Goal: Task Accomplishment & Management: Complete application form

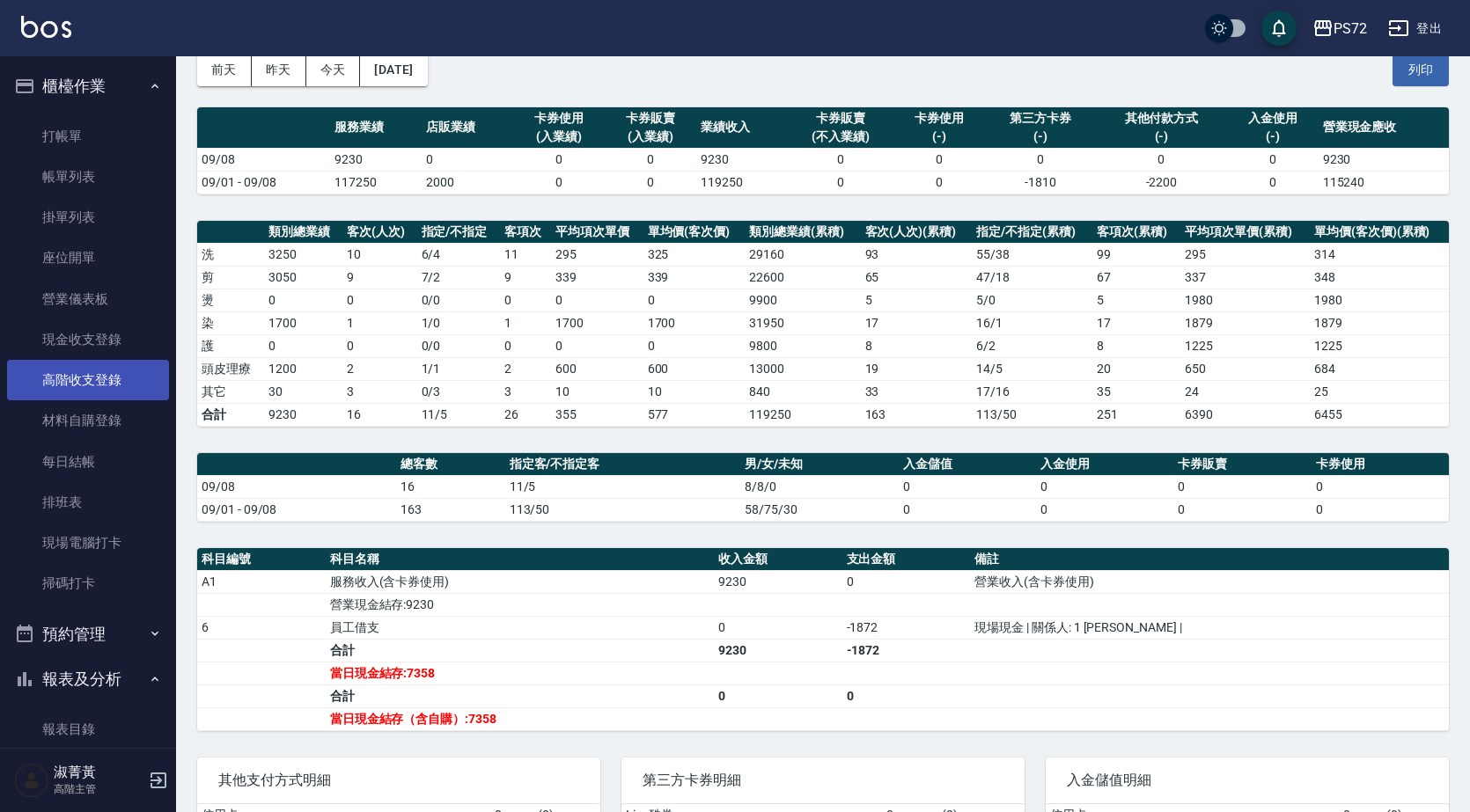
click at [117, 372] on link "高階收支登錄" at bounding box center [87, 380] width 162 height 40
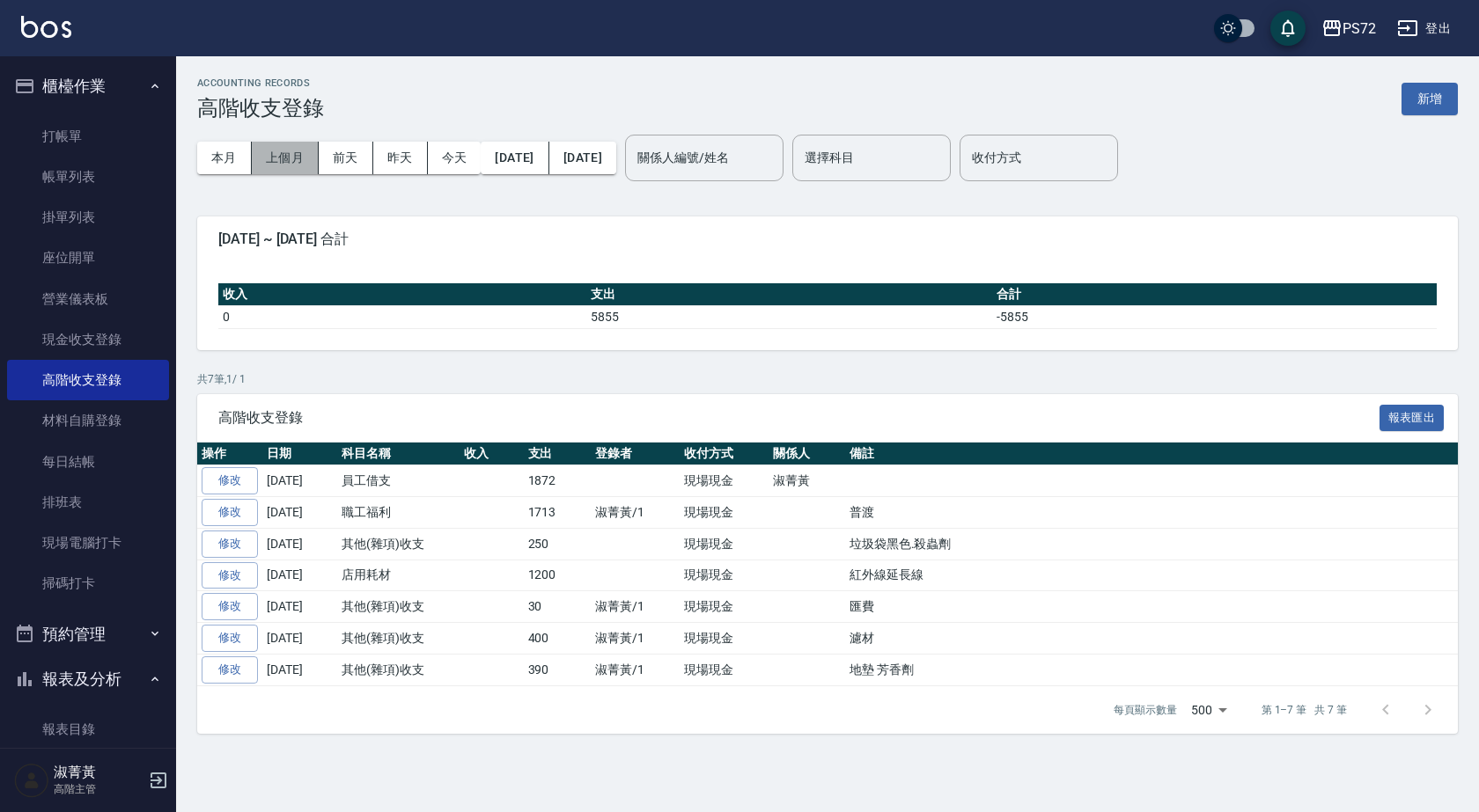
click at [271, 160] on button "上個月" at bounding box center [286, 158] width 67 height 33
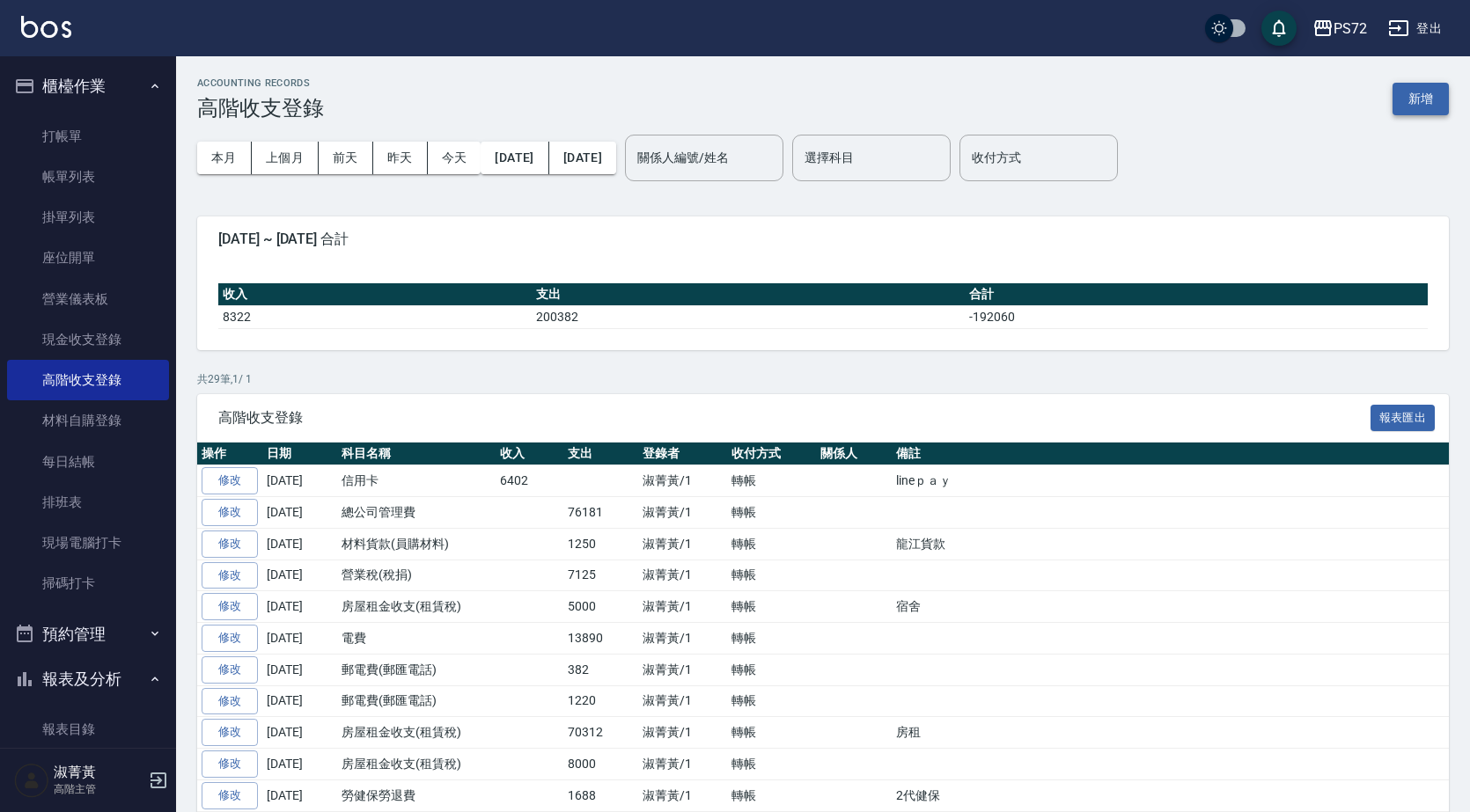
click at [1402, 91] on button "新增" at bounding box center [1420, 99] width 57 height 33
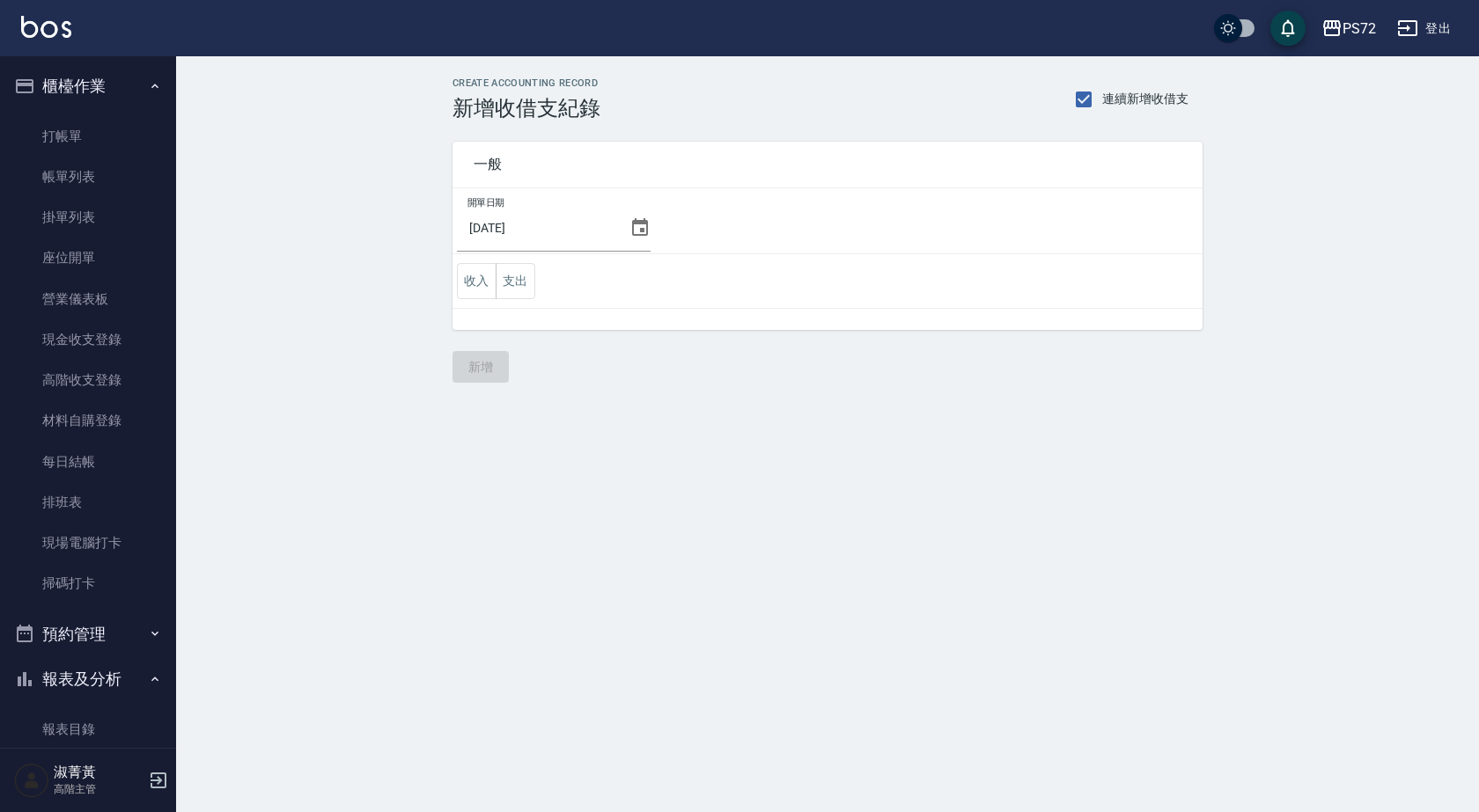
click at [632, 222] on icon at bounding box center [640, 227] width 16 height 17
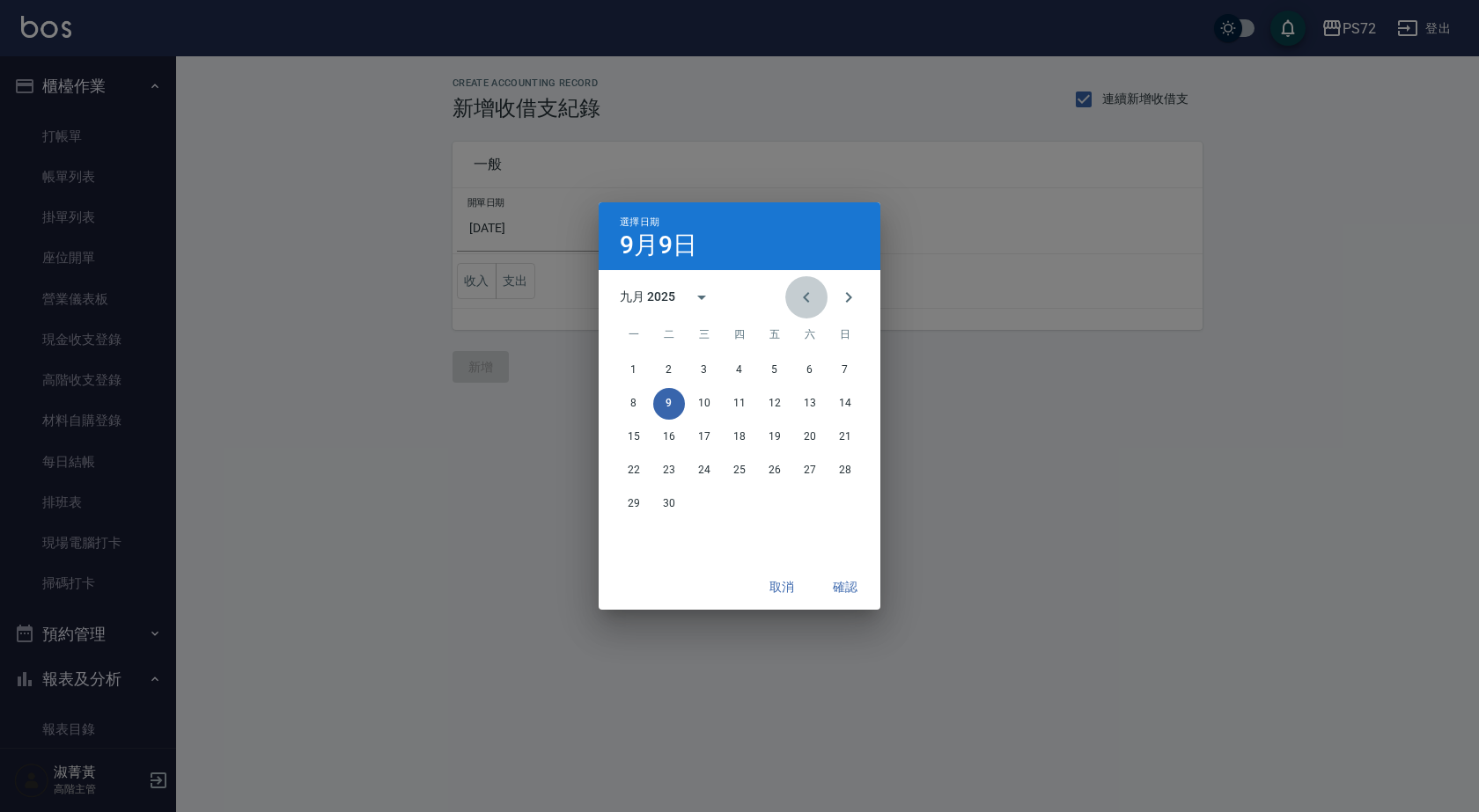
click at [807, 293] on icon "Previous month" at bounding box center [807, 297] width 21 height 21
click at [844, 510] on button "31" at bounding box center [845, 504] width 32 height 32
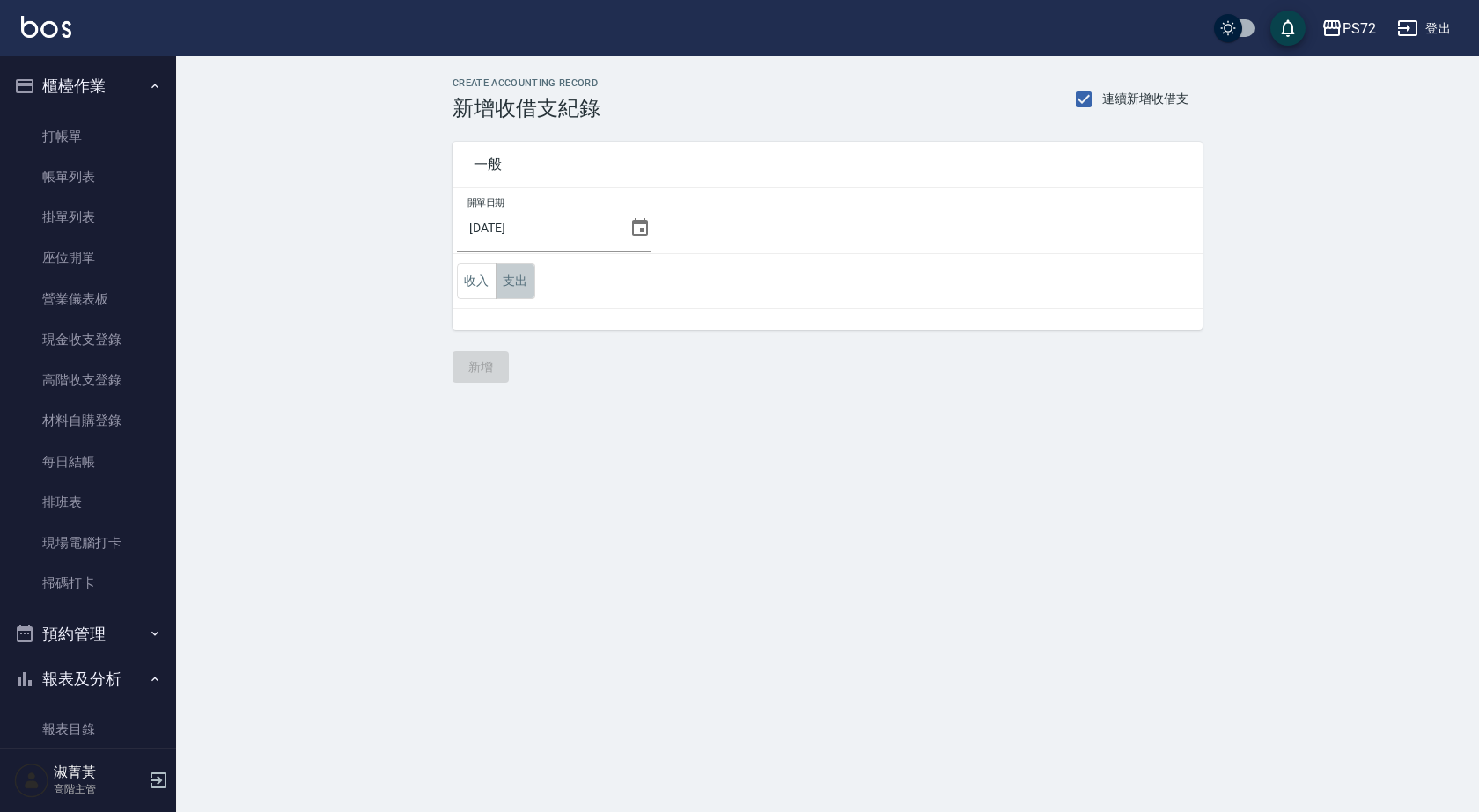
click at [515, 283] on button "支出" at bounding box center [515, 282] width 39 height 36
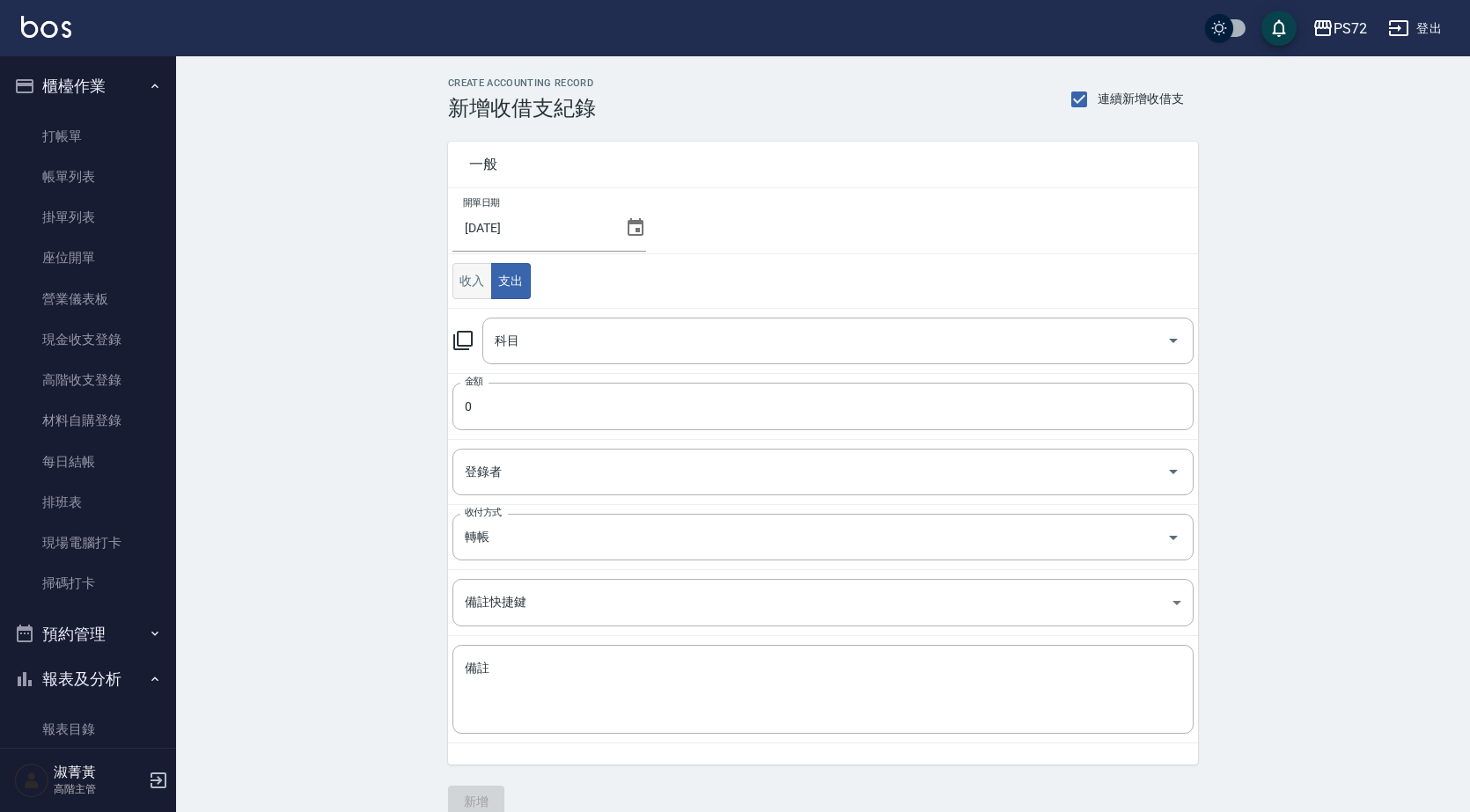
click at [482, 293] on button "收入" at bounding box center [472, 282] width 39 height 36
click at [523, 339] on input "科目" at bounding box center [825, 341] width 669 height 31
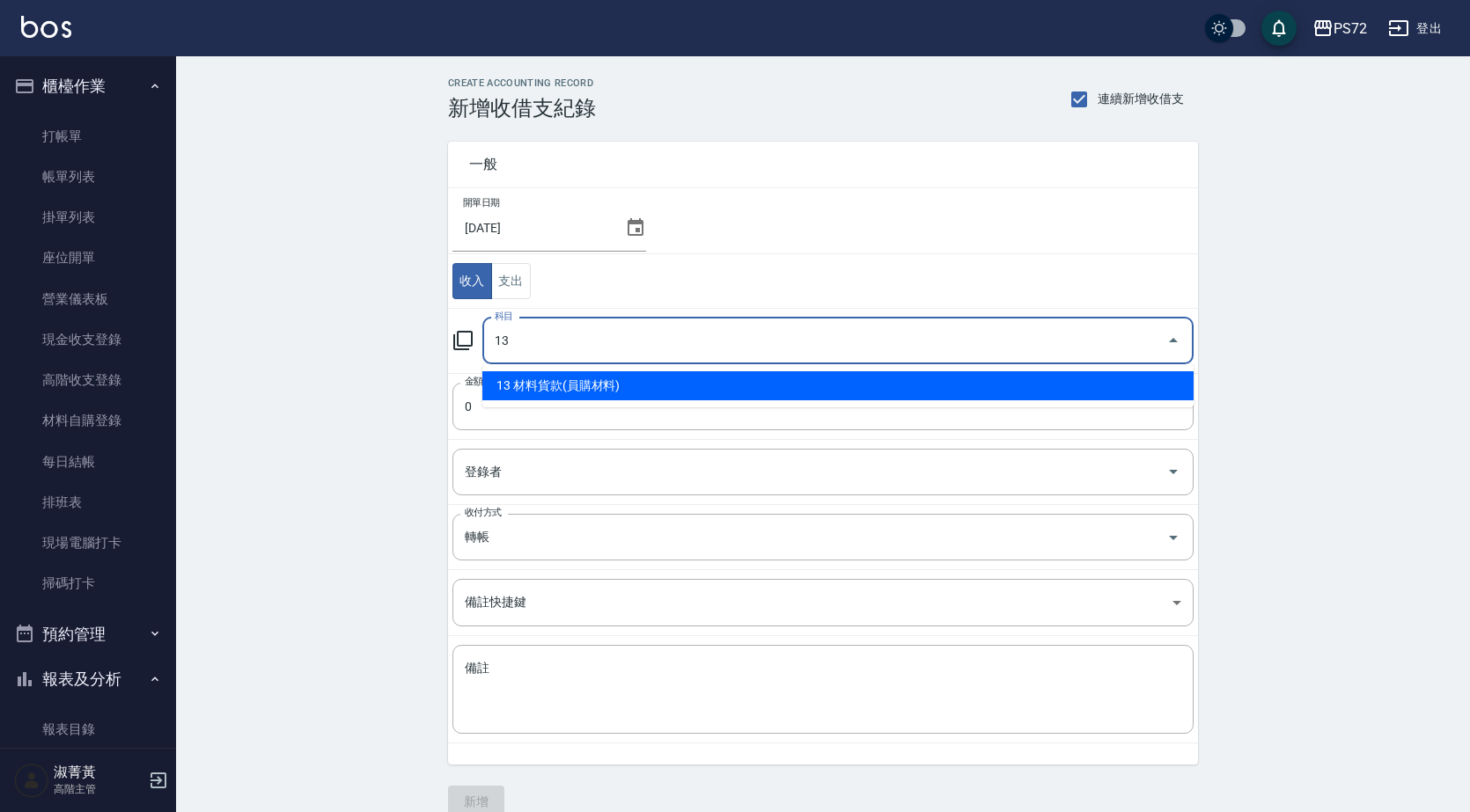
click at [575, 395] on li "13 材料貨款(員購材料)" at bounding box center [838, 385] width 712 height 29
type input "13 材料貨款(員購材料)"
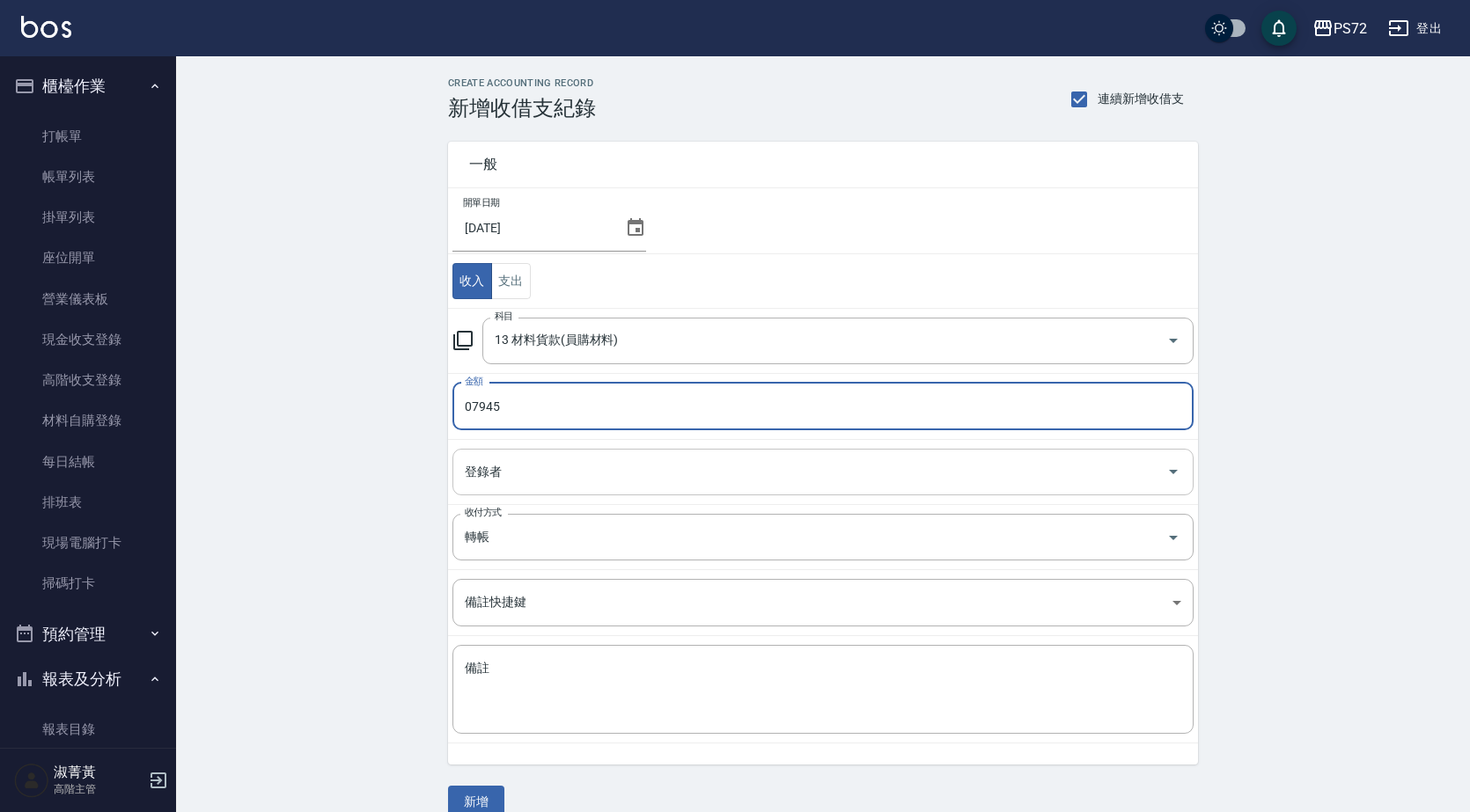
type input "07945"
click at [581, 470] on input "登錄者" at bounding box center [809, 472] width 699 height 31
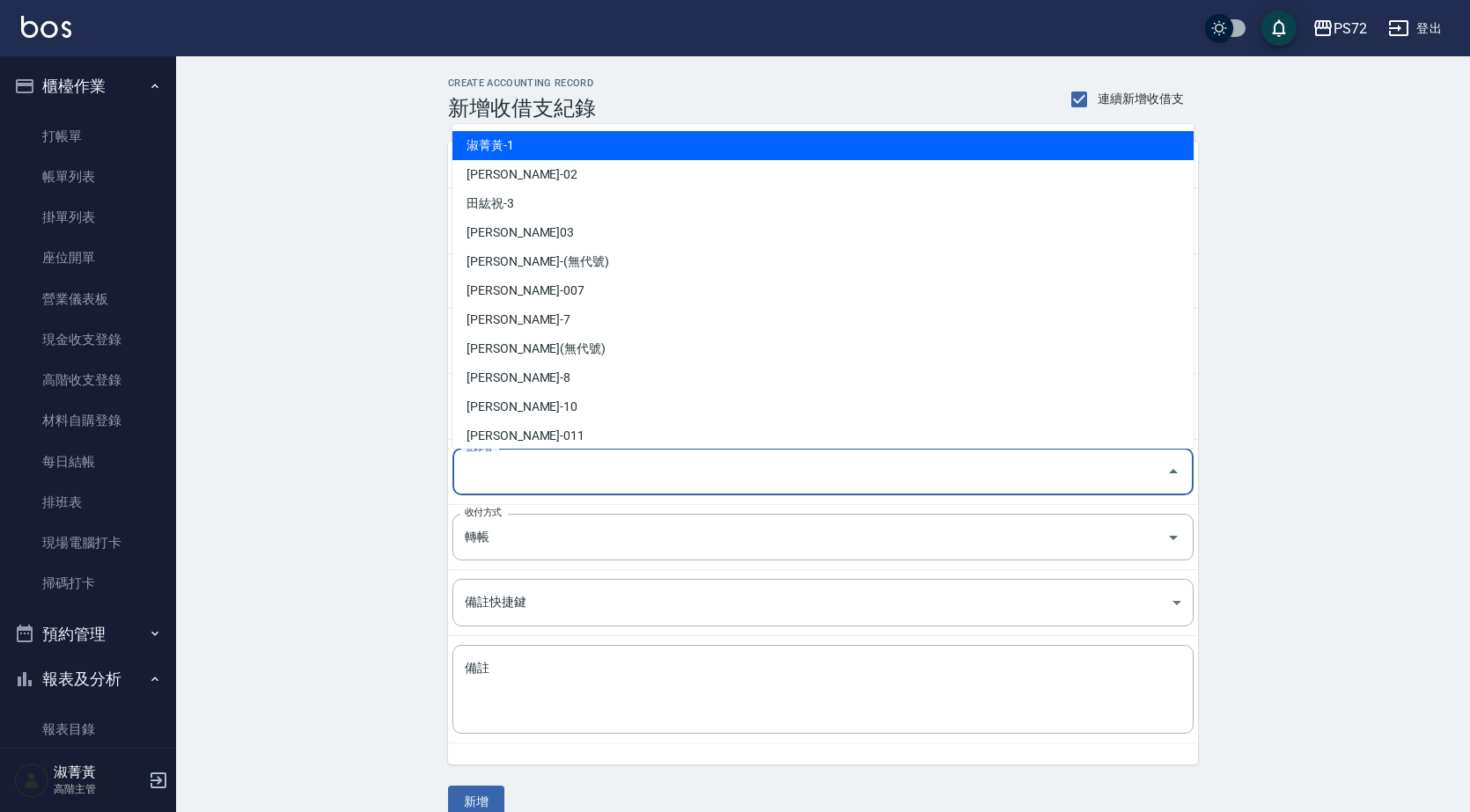
click at [644, 151] on li "淑菁黃-1" at bounding box center [823, 146] width 741 height 29
type input "淑菁黃-1"
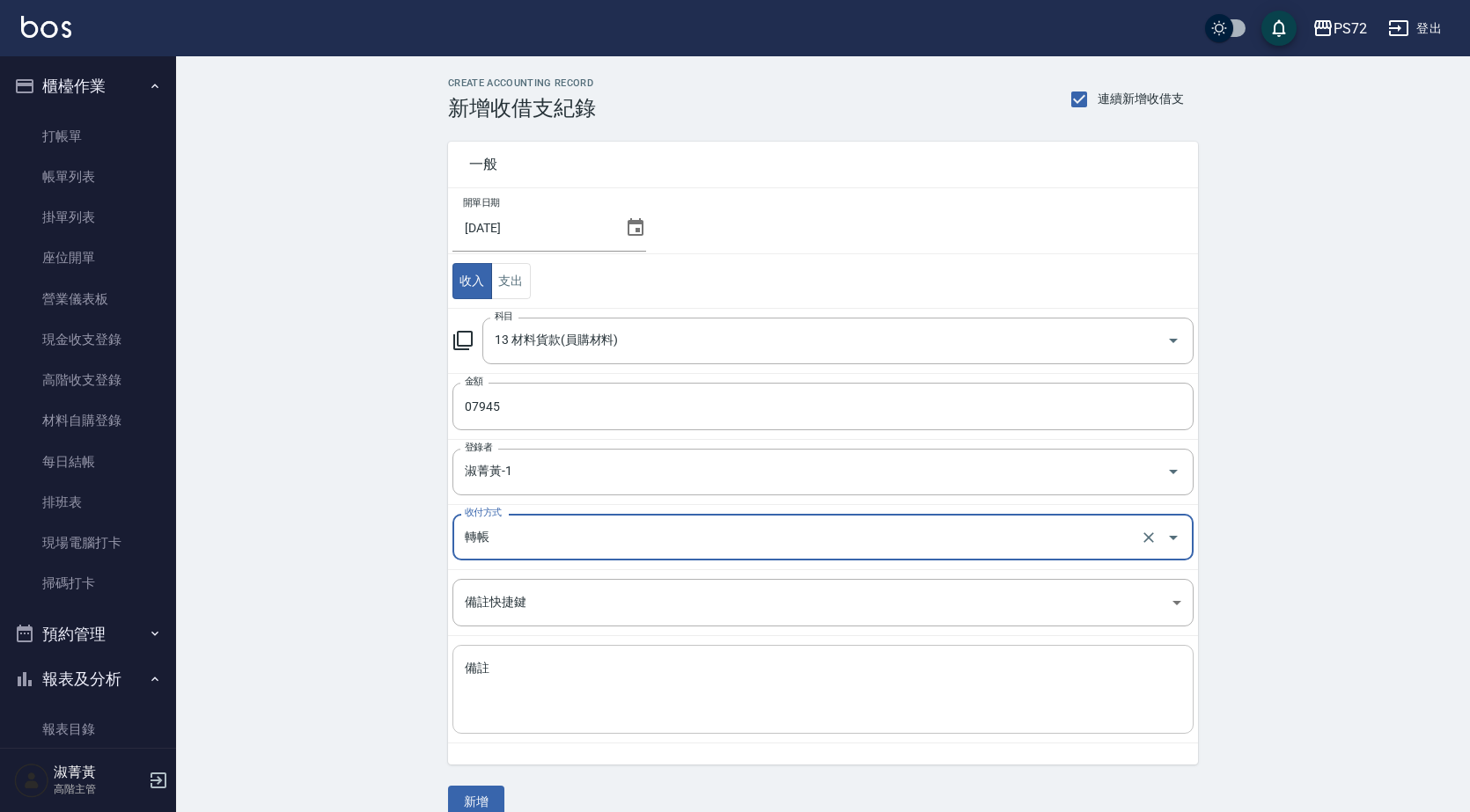
click at [564, 700] on textarea "備註" at bounding box center [823, 690] width 716 height 59
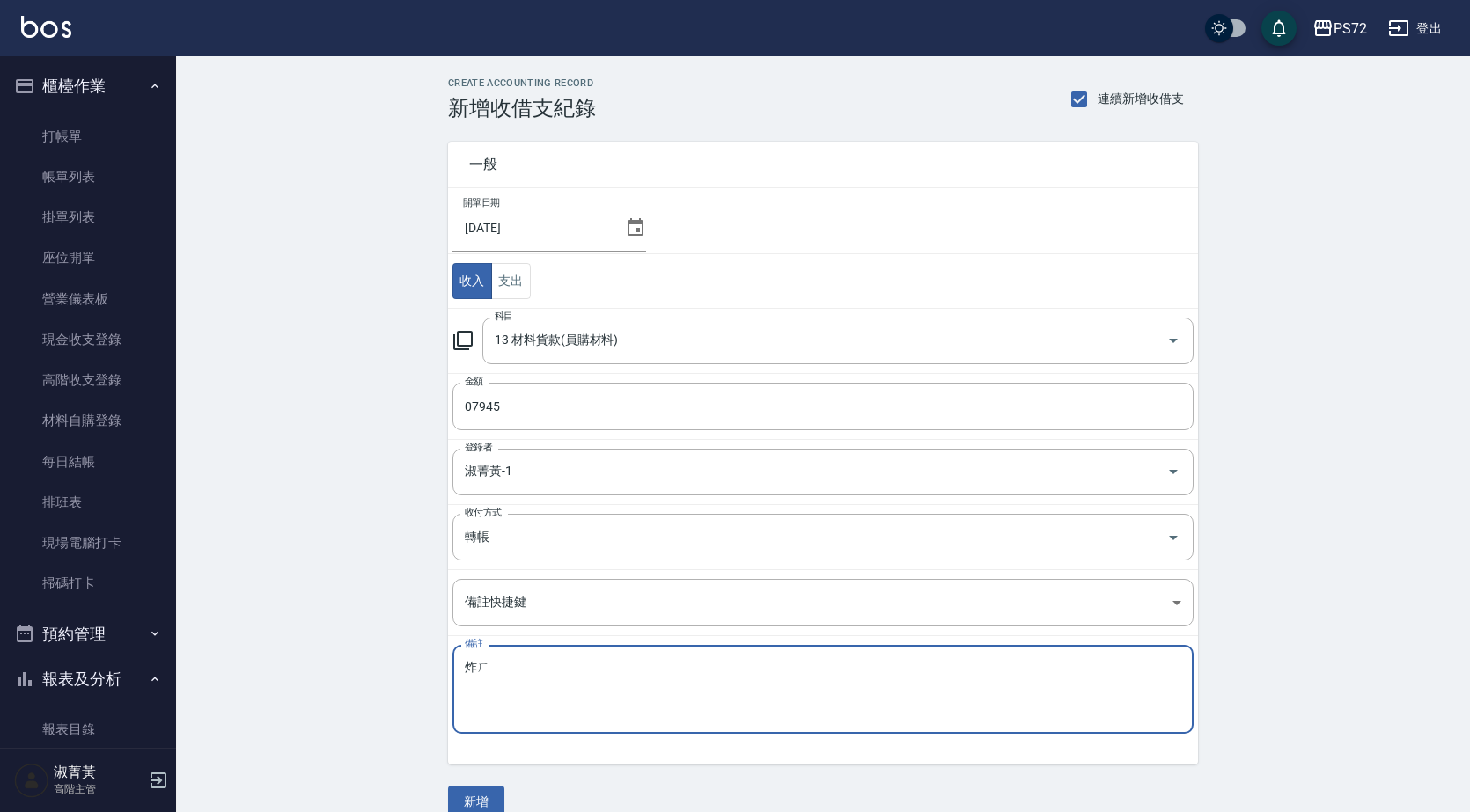
type textarea "炸"
type textarea "大直貨款"
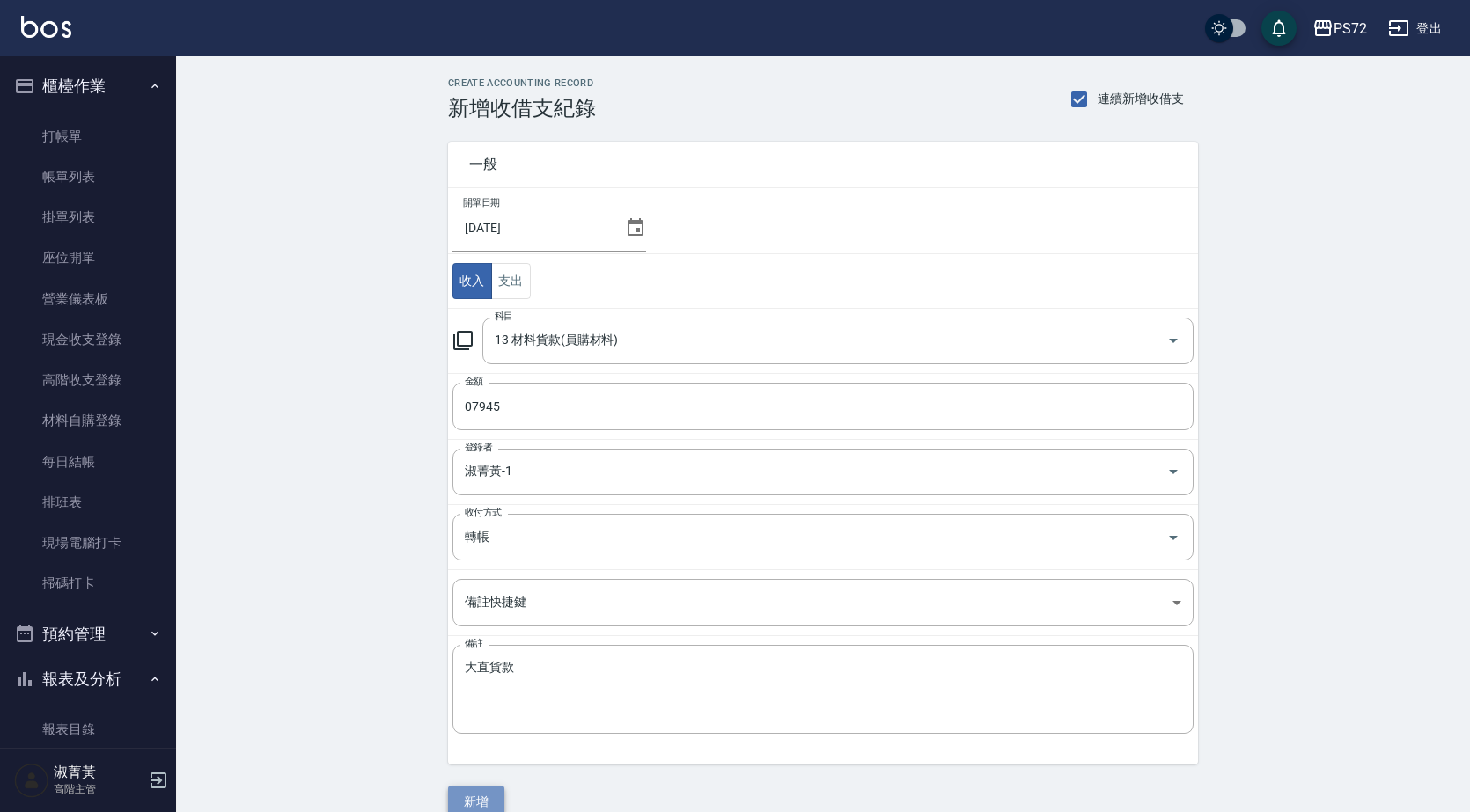
click at [470, 793] on button "新增" at bounding box center [476, 802] width 57 height 33
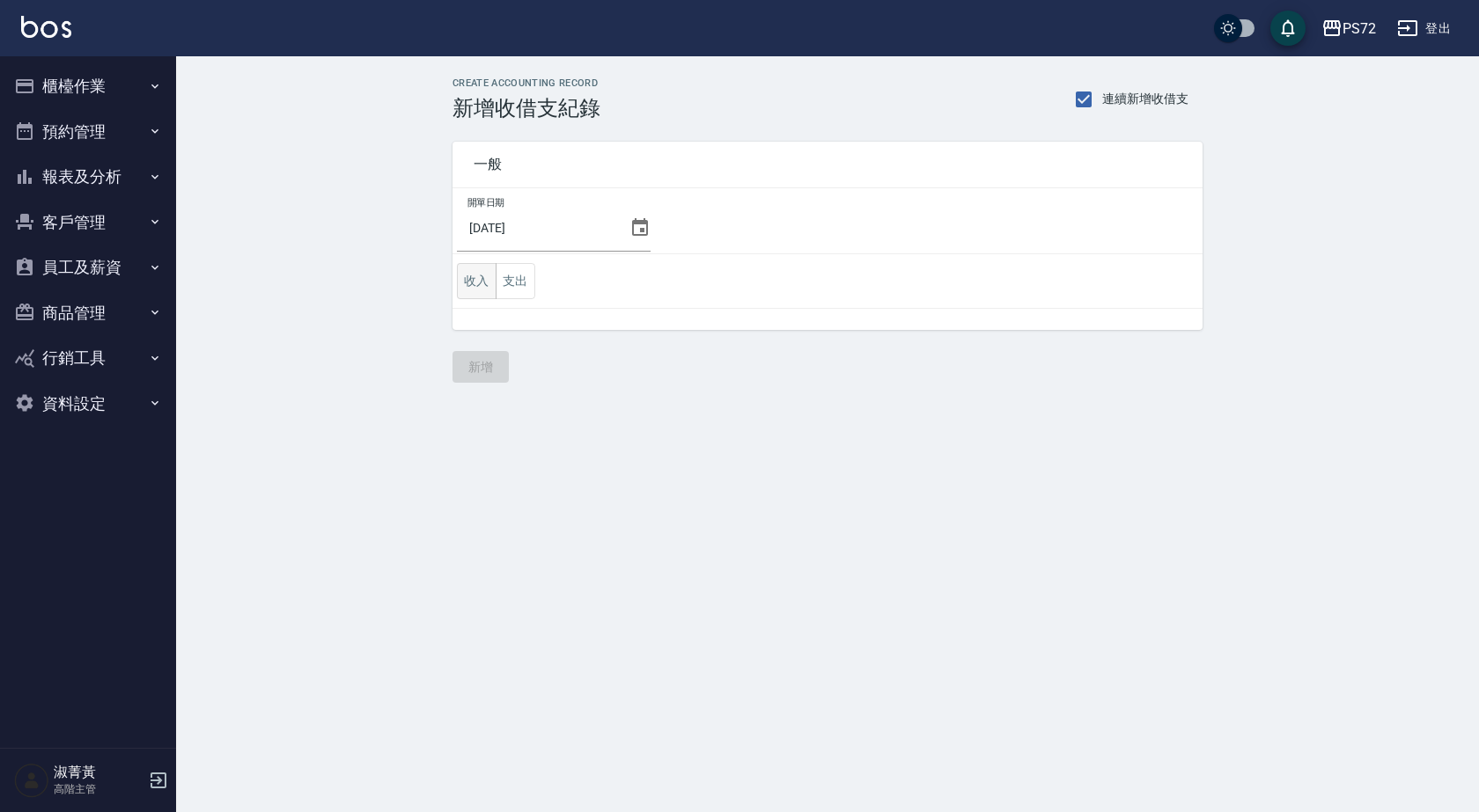
click at [481, 274] on button "收入" at bounding box center [476, 282] width 39 height 36
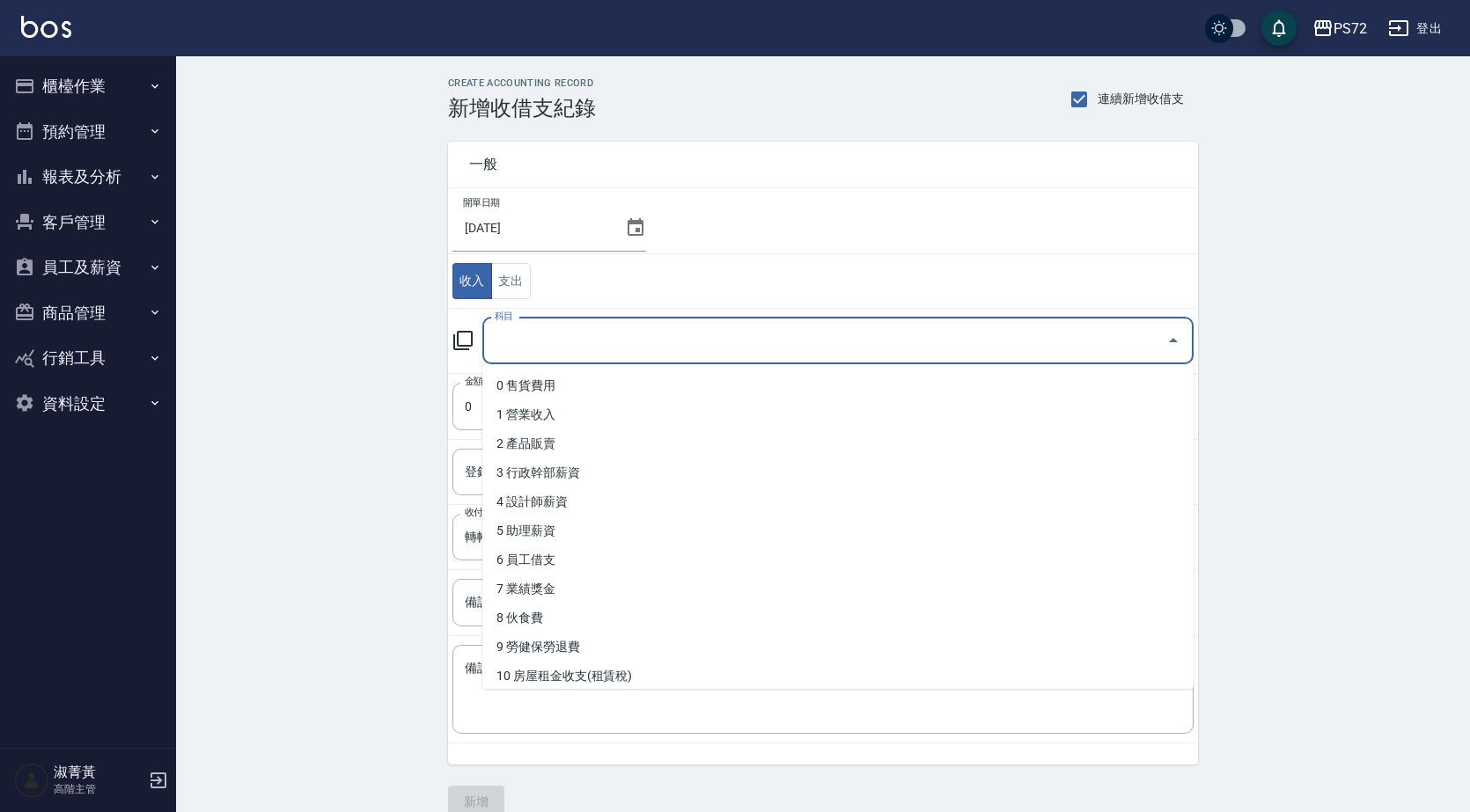
click at [579, 344] on input "科目" at bounding box center [825, 341] width 669 height 31
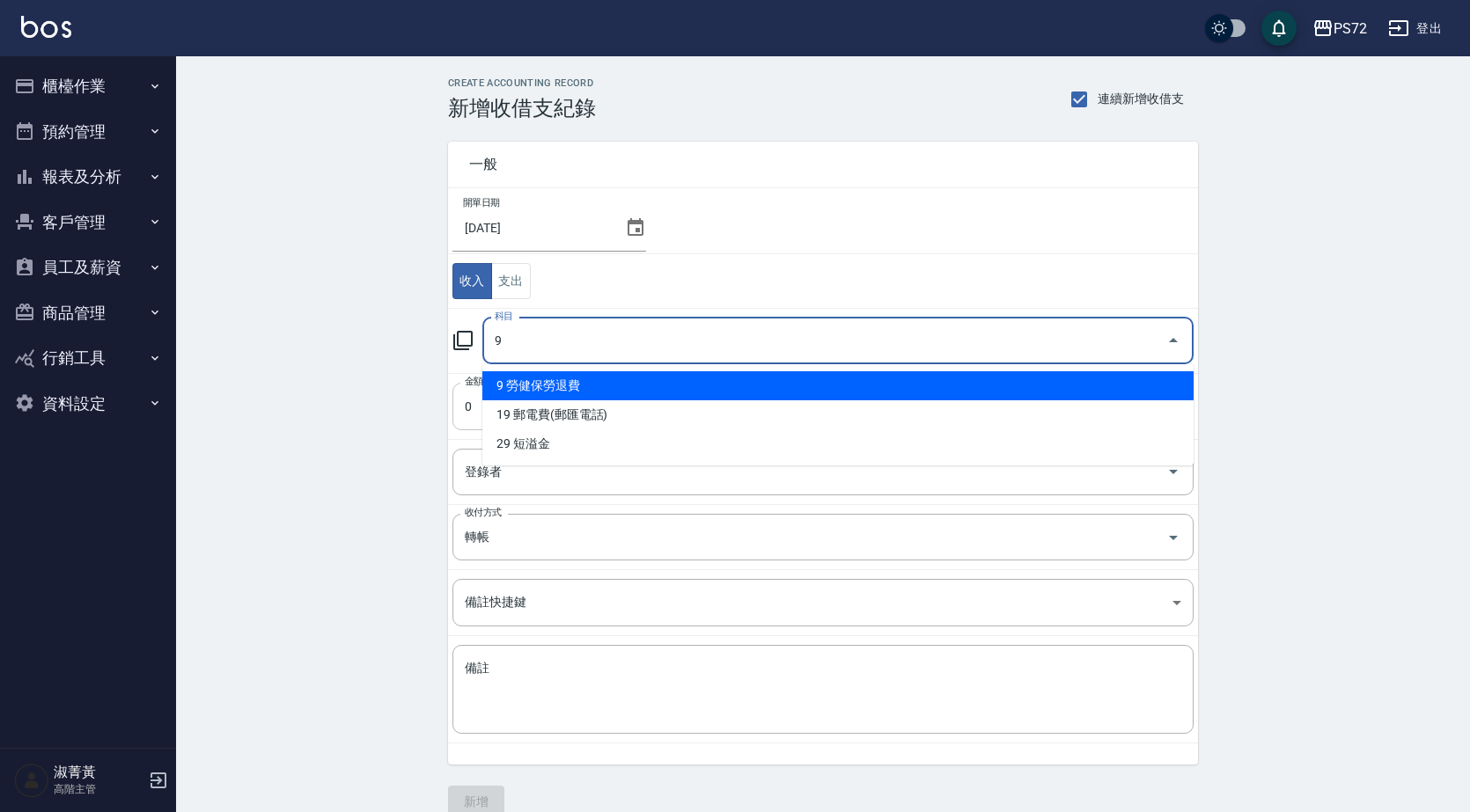
click at [587, 382] on li "9 勞健保勞退費" at bounding box center [838, 385] width 712 height 29
type input "9 勞健保勞退費"
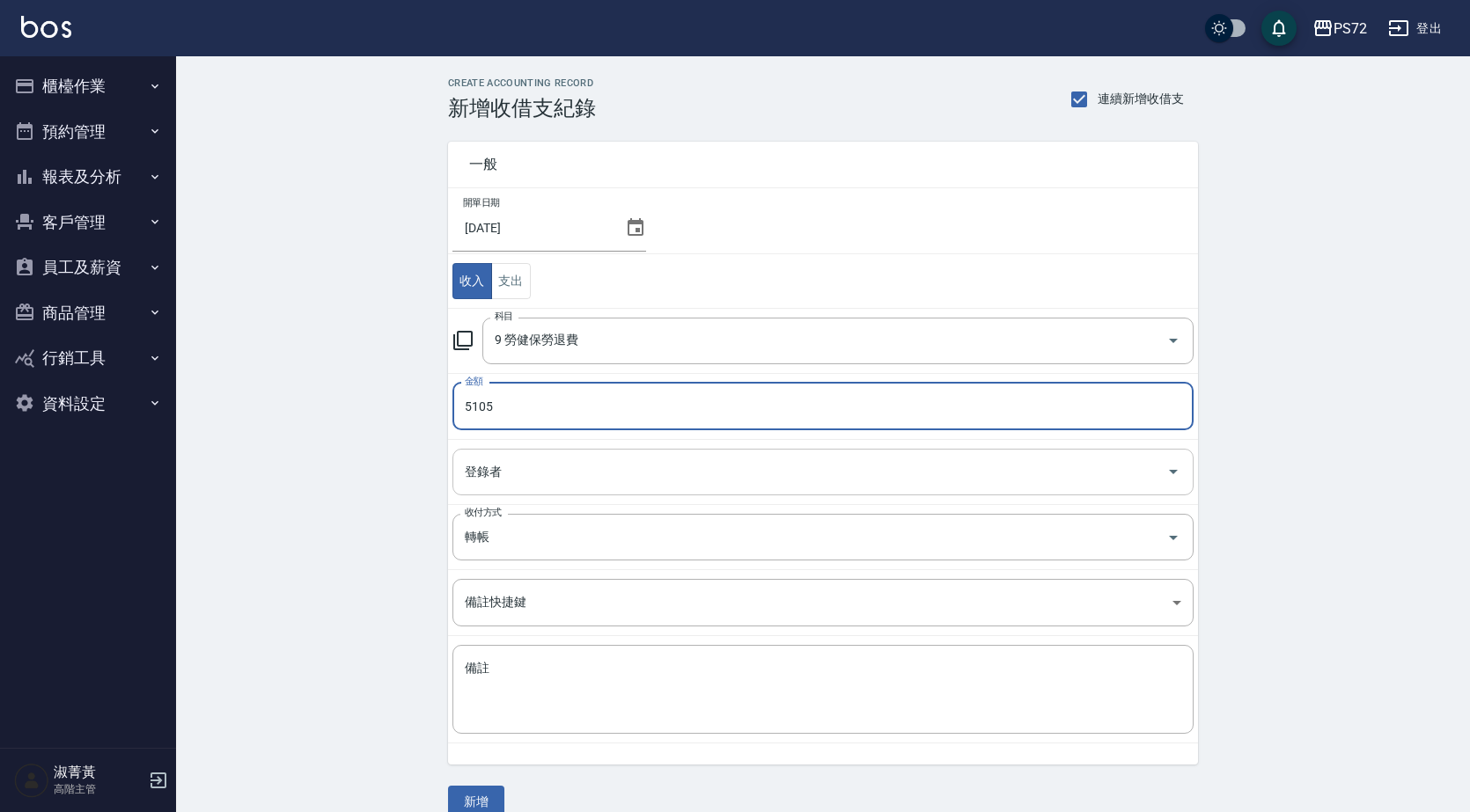
type input "5105"
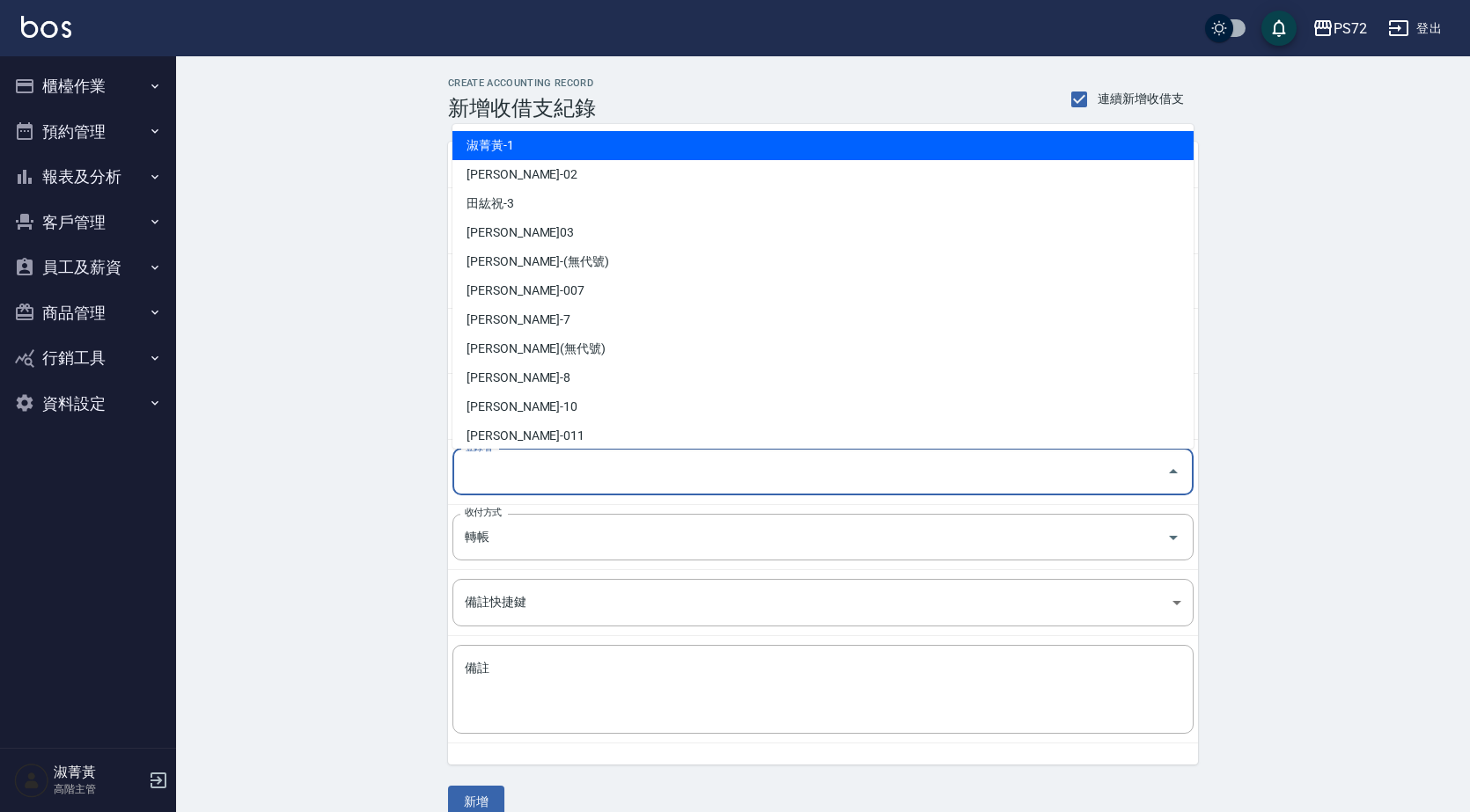
click at [584, 472] on input "登錄者" at bounding box center [809, 472] width 699 height 31
click at [554, 153] on li "淑菁黃-1" at bounding box center [823, 146] width 741 height 29
type input "淑菁黃-1"
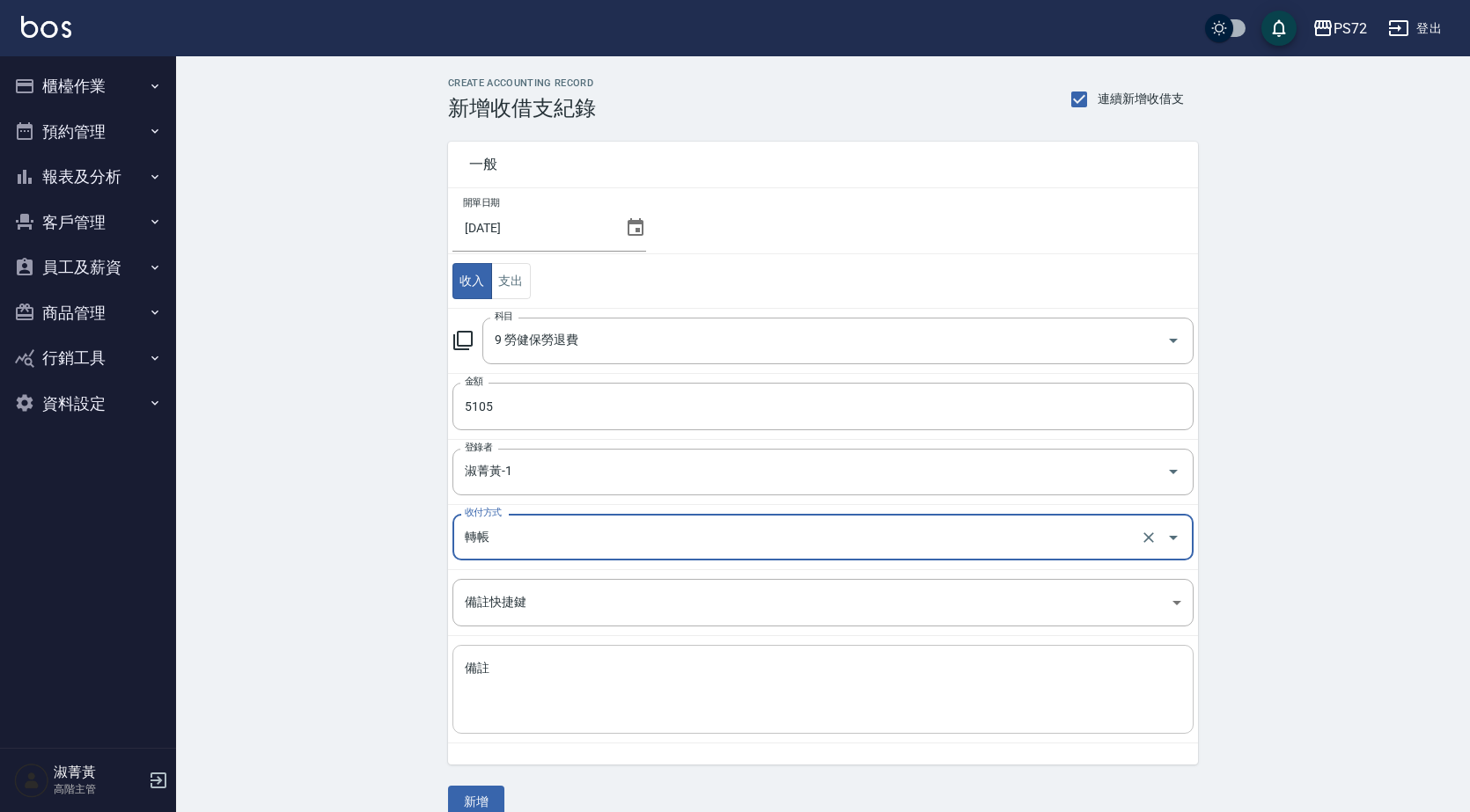
click at [490, 688] on textarea "備註" at bounding box center [823, 690] width 716 height 59
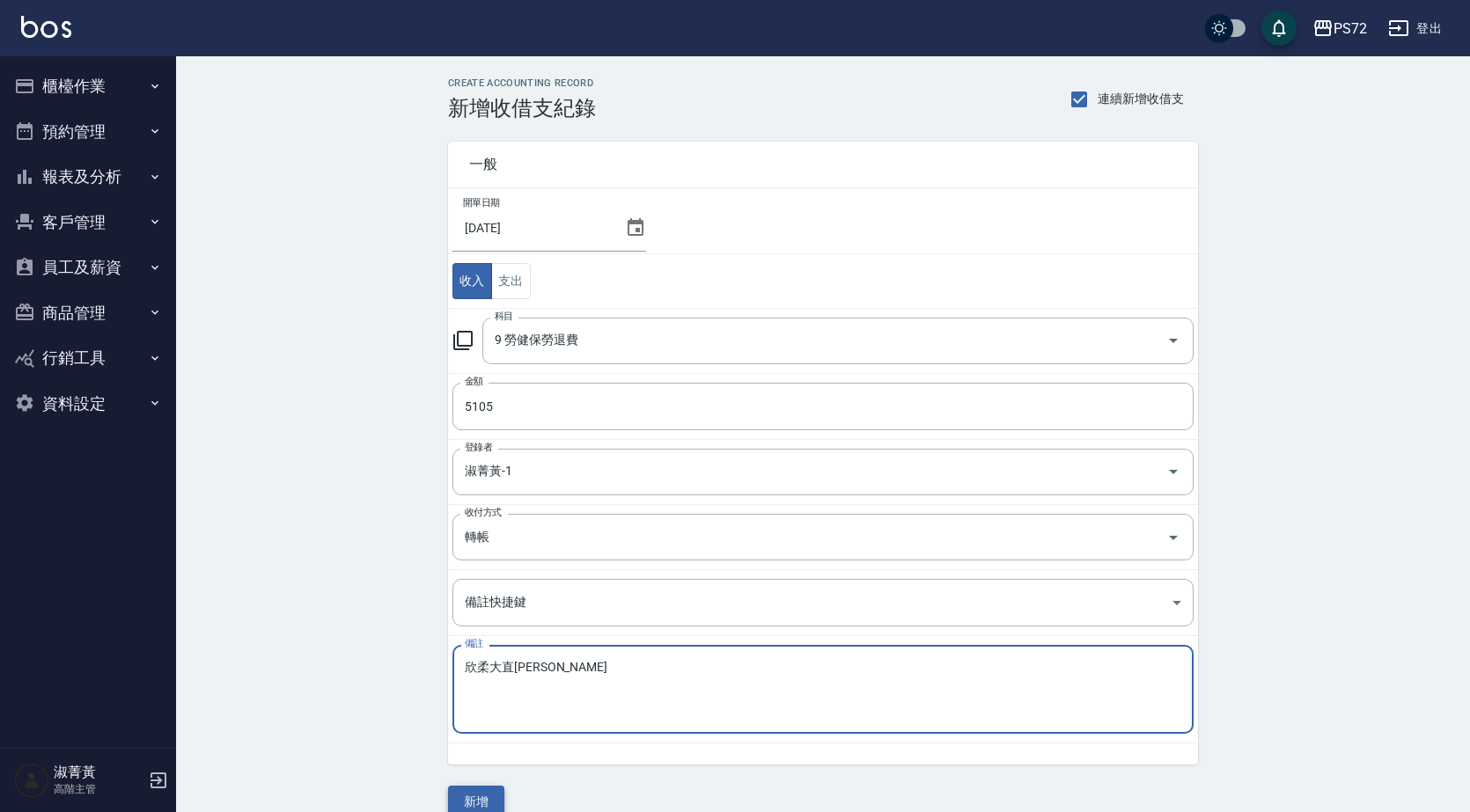
type textarea "欣柔大直[PERSON_NAME]"
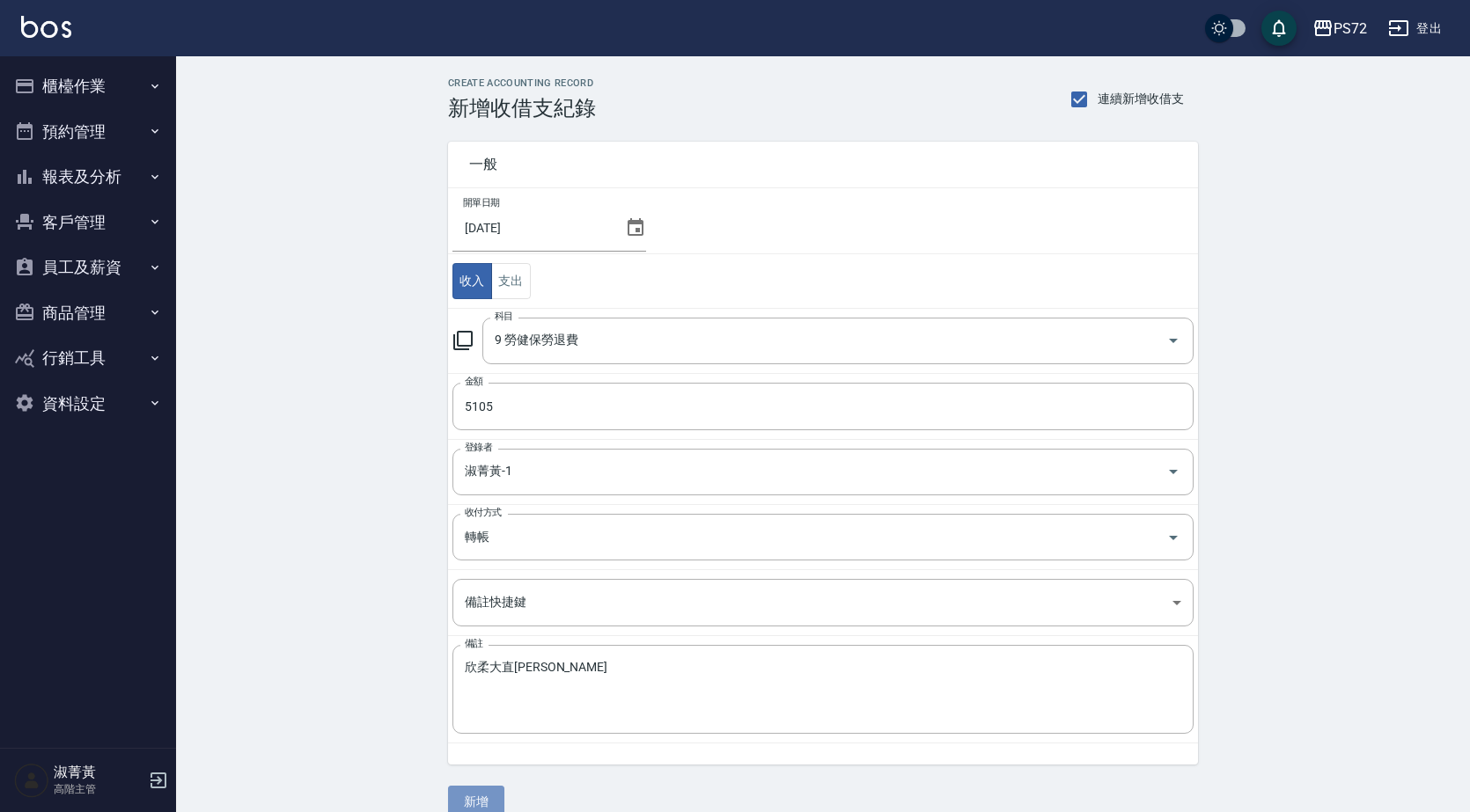
click at [481, 791] on button "新增" at bounding box center [476, 802] width 57 height 33
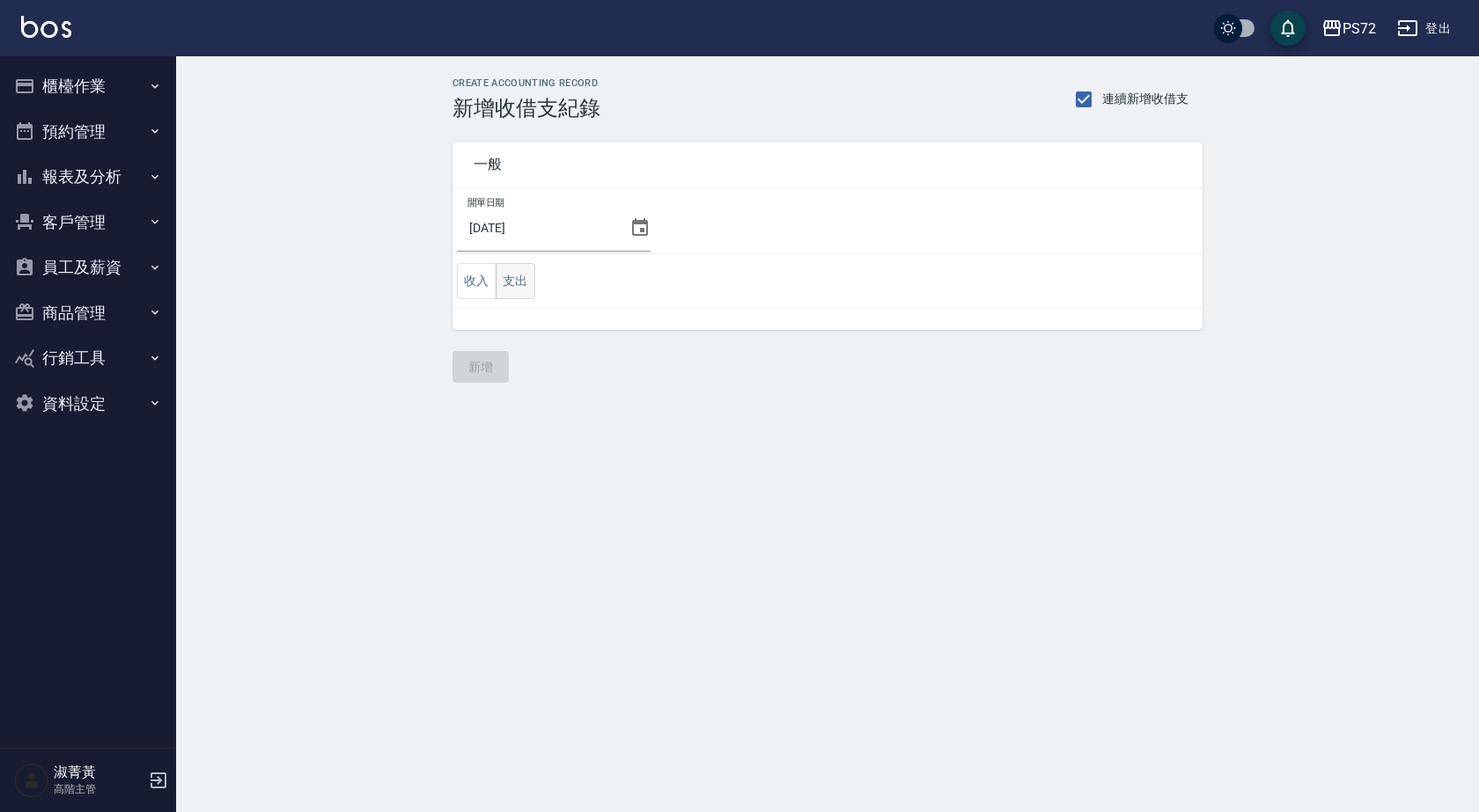
click at [502, 290] on button "支出" at bounding box center [515, 282] width 39 height 36
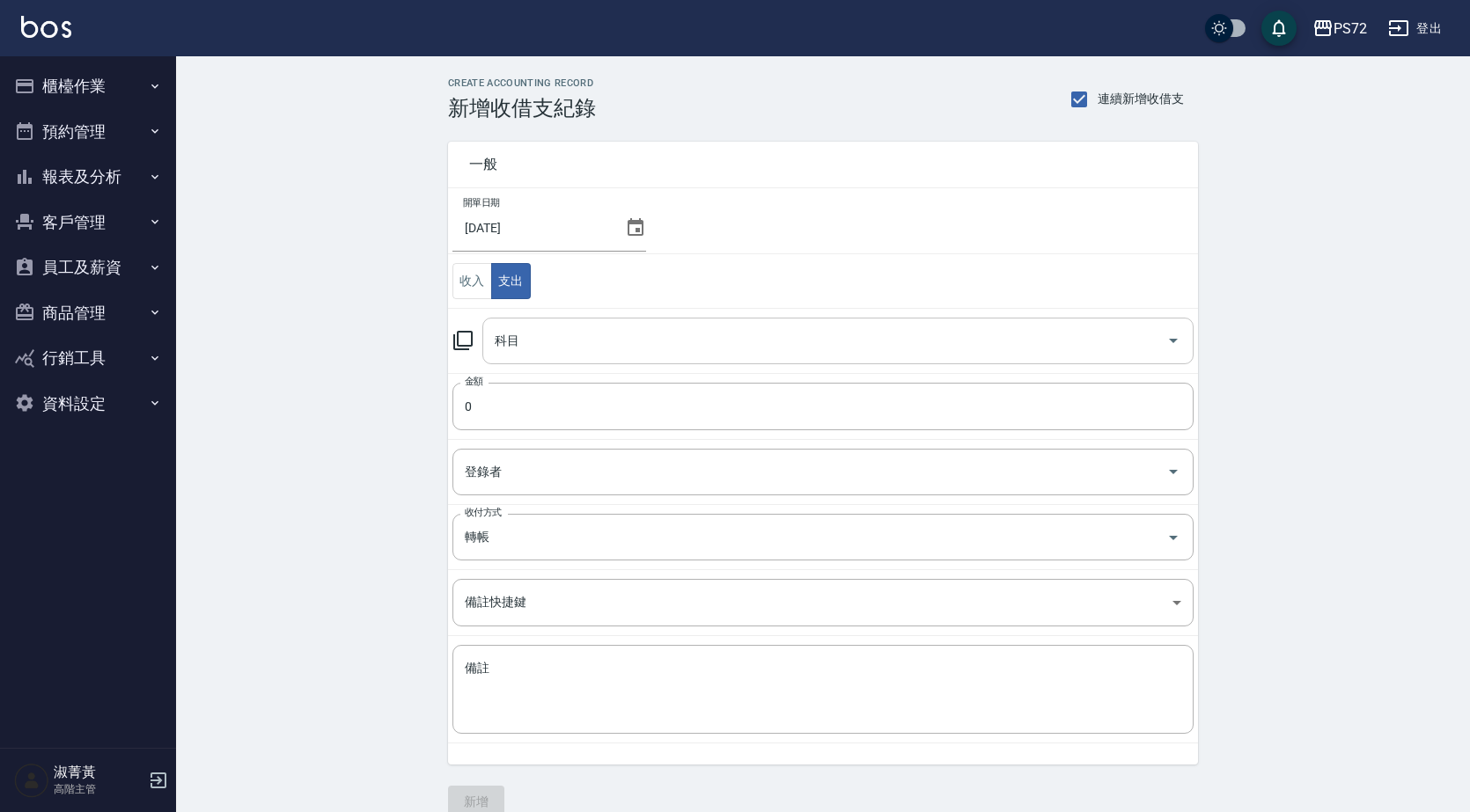
click at [562, 357] on div "科目" at bounding box center [838, 340] width 712 height 47
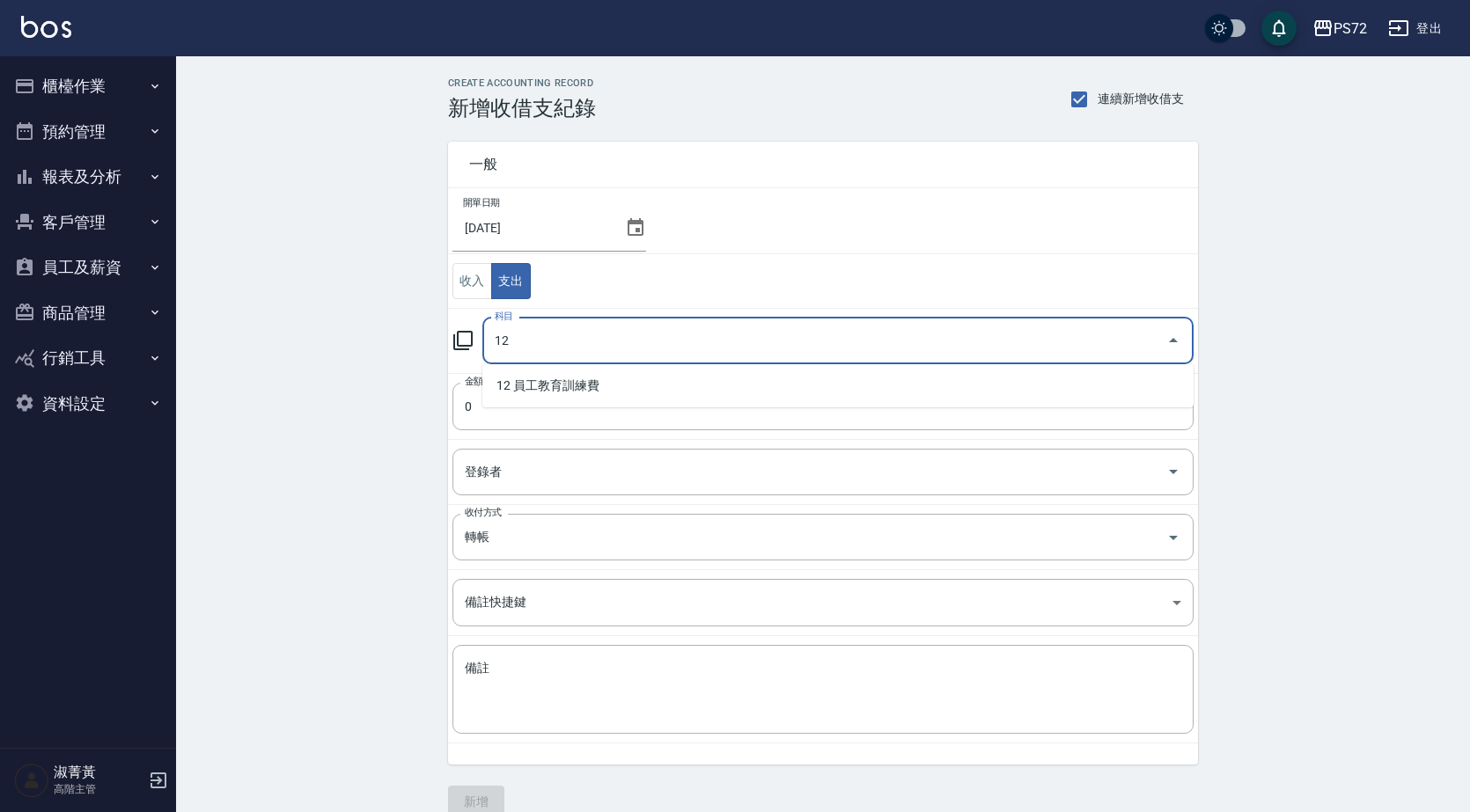
type input "12"
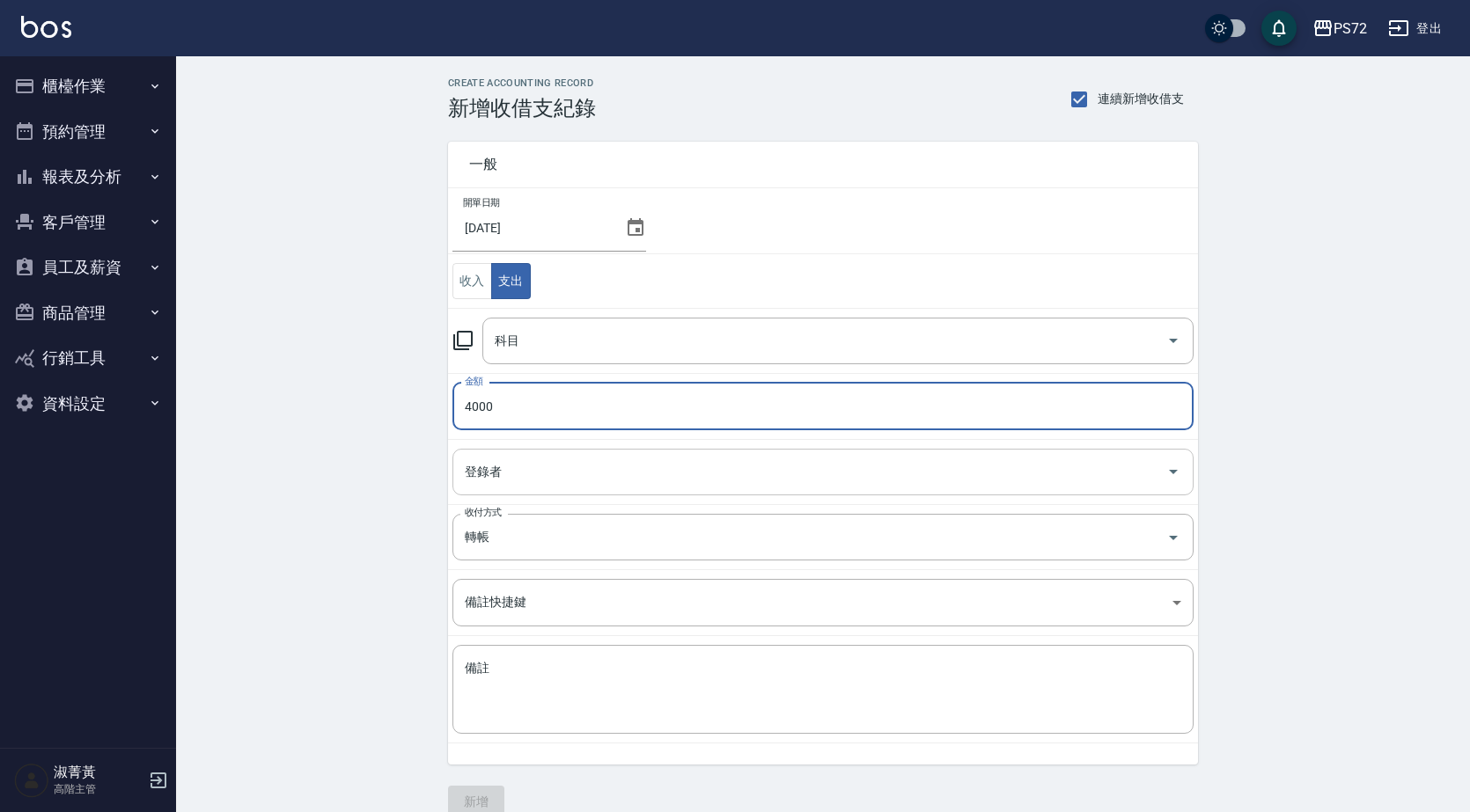
type input "4000"
click at [592, 476] on input "登錄者" at bounding box center [809, 472] width 699 height 31
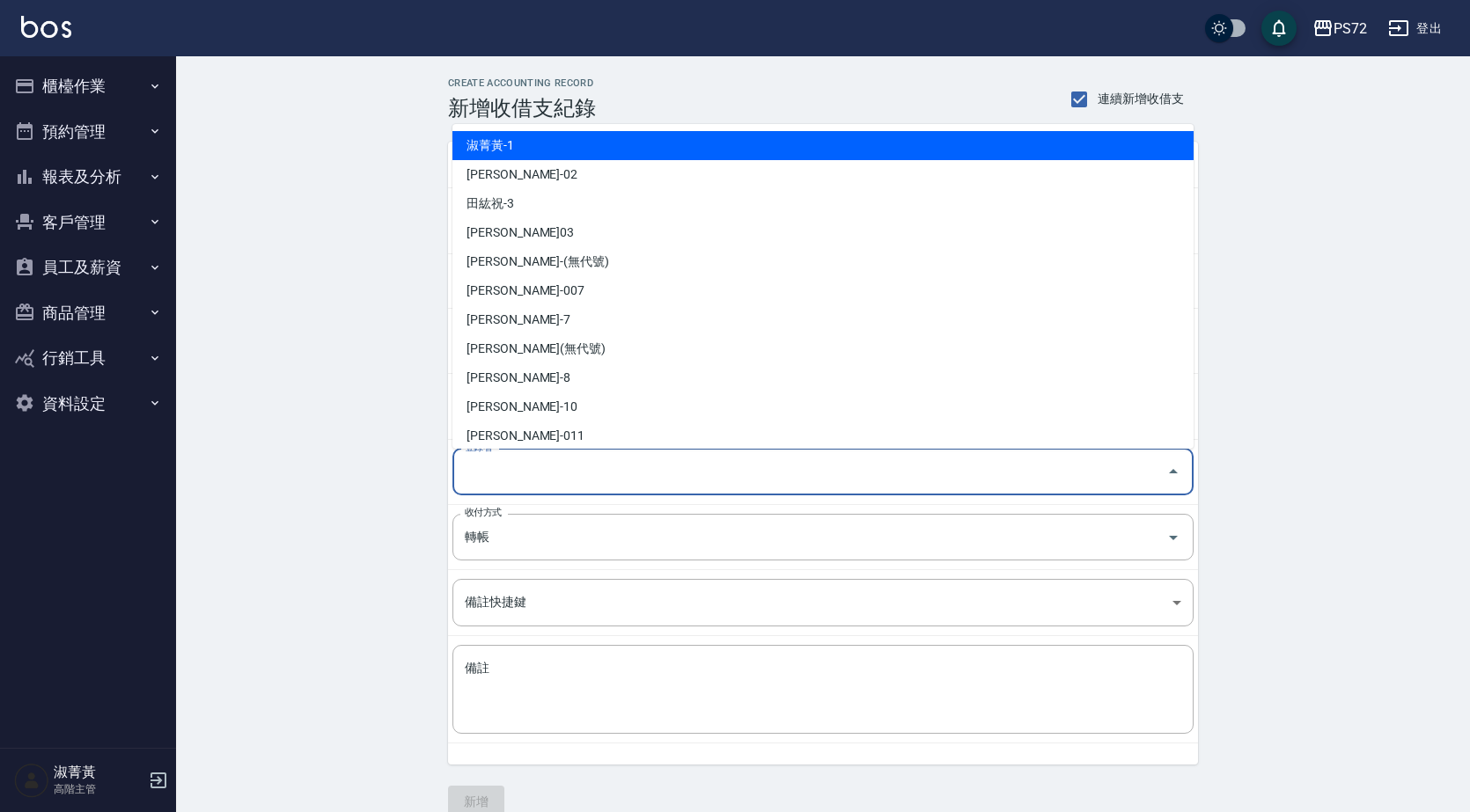
click at [574, 137] on li "淑菁黃-1" at bounding box center [823, 146] width 741 height 29
type input "淑菁黃-1"
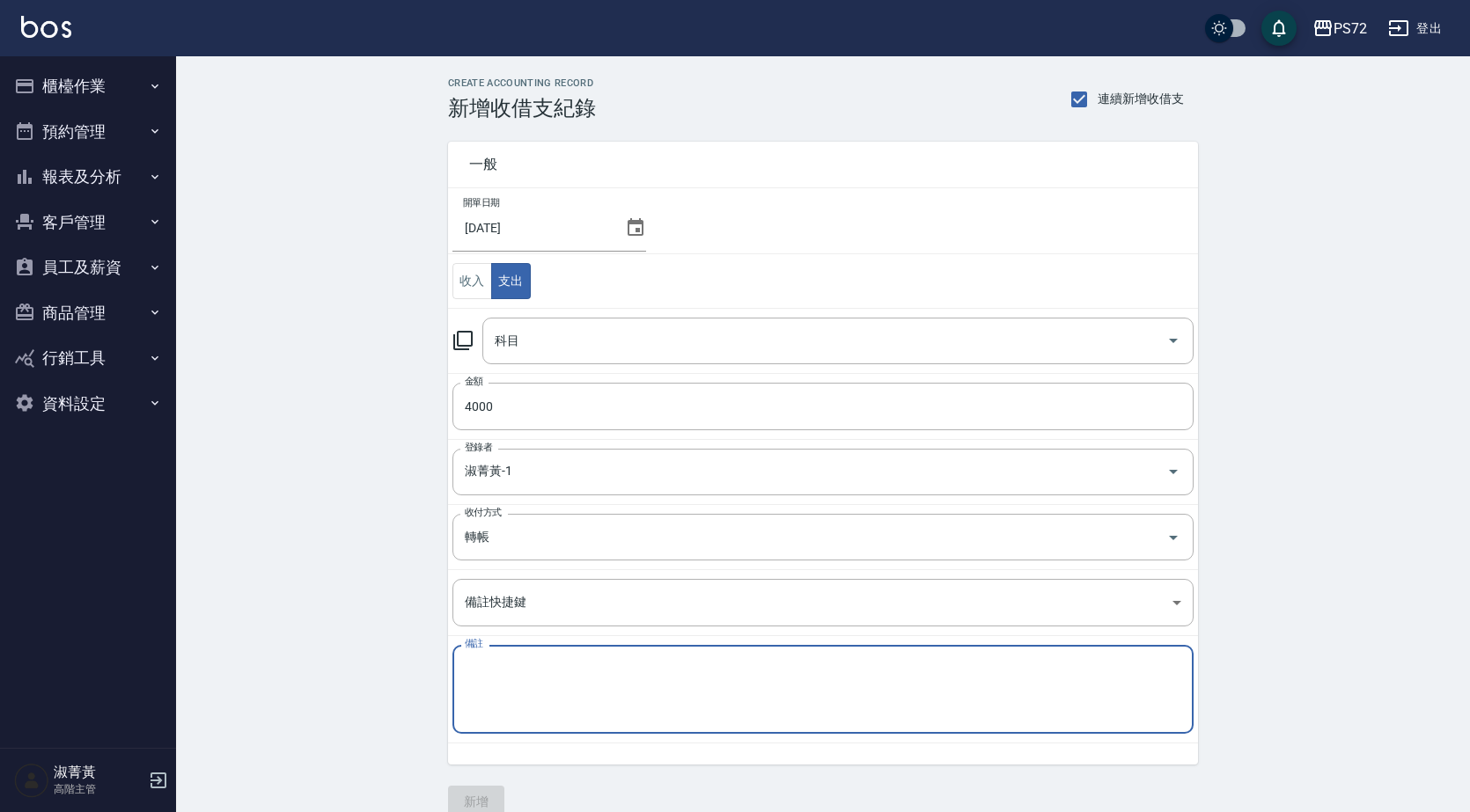
click at [541, 689] on textarea "備註" at bounding box center [823, 690] width 716 height 59
click at [533, 334] on input "科目" at bounding box center [825, 341] width 669 height 31
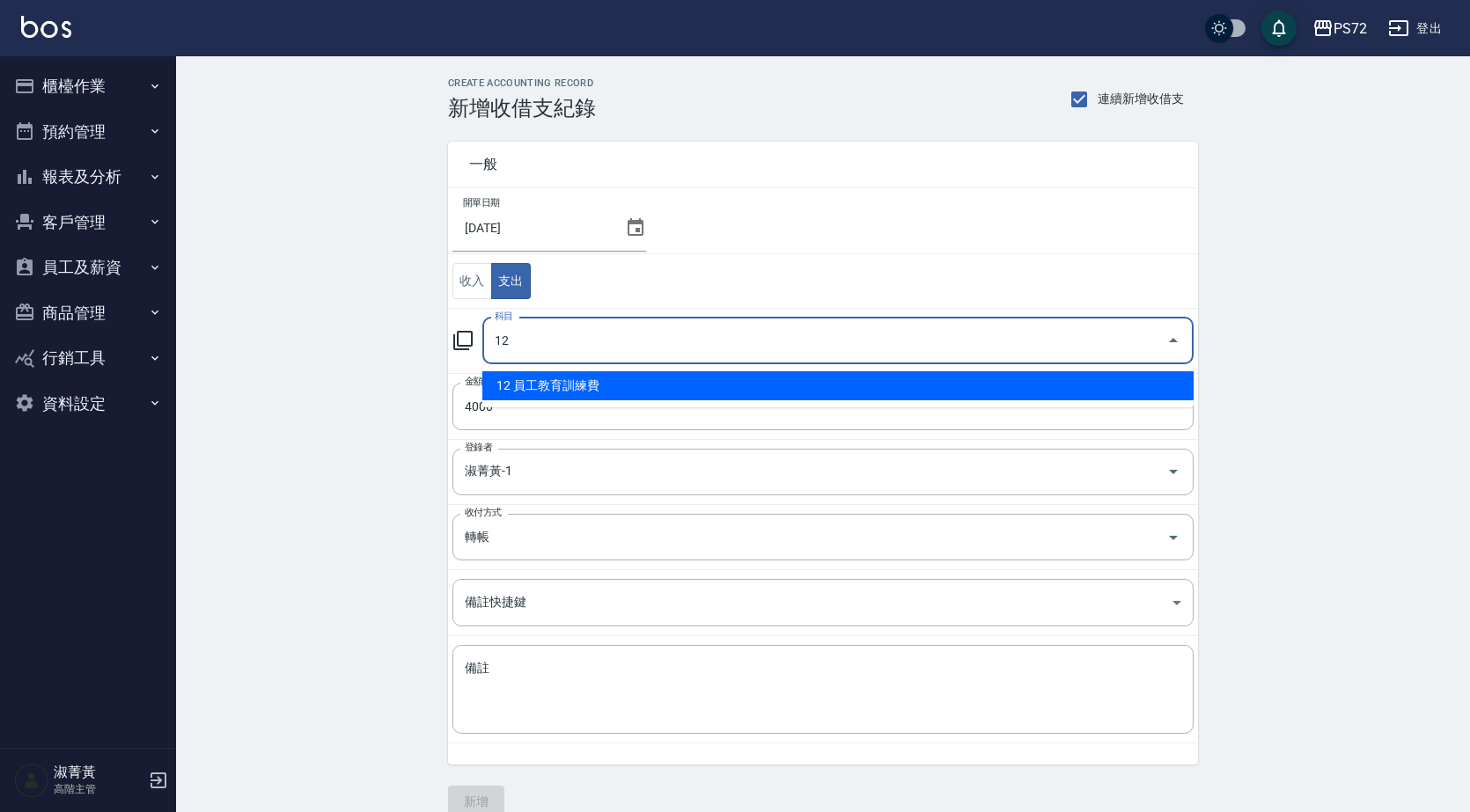
click at [548, 376] on li "12 員工教育訓練費" at bounding box center [838, 385] width 712 height 29
type input "12 員工教育訓練費"
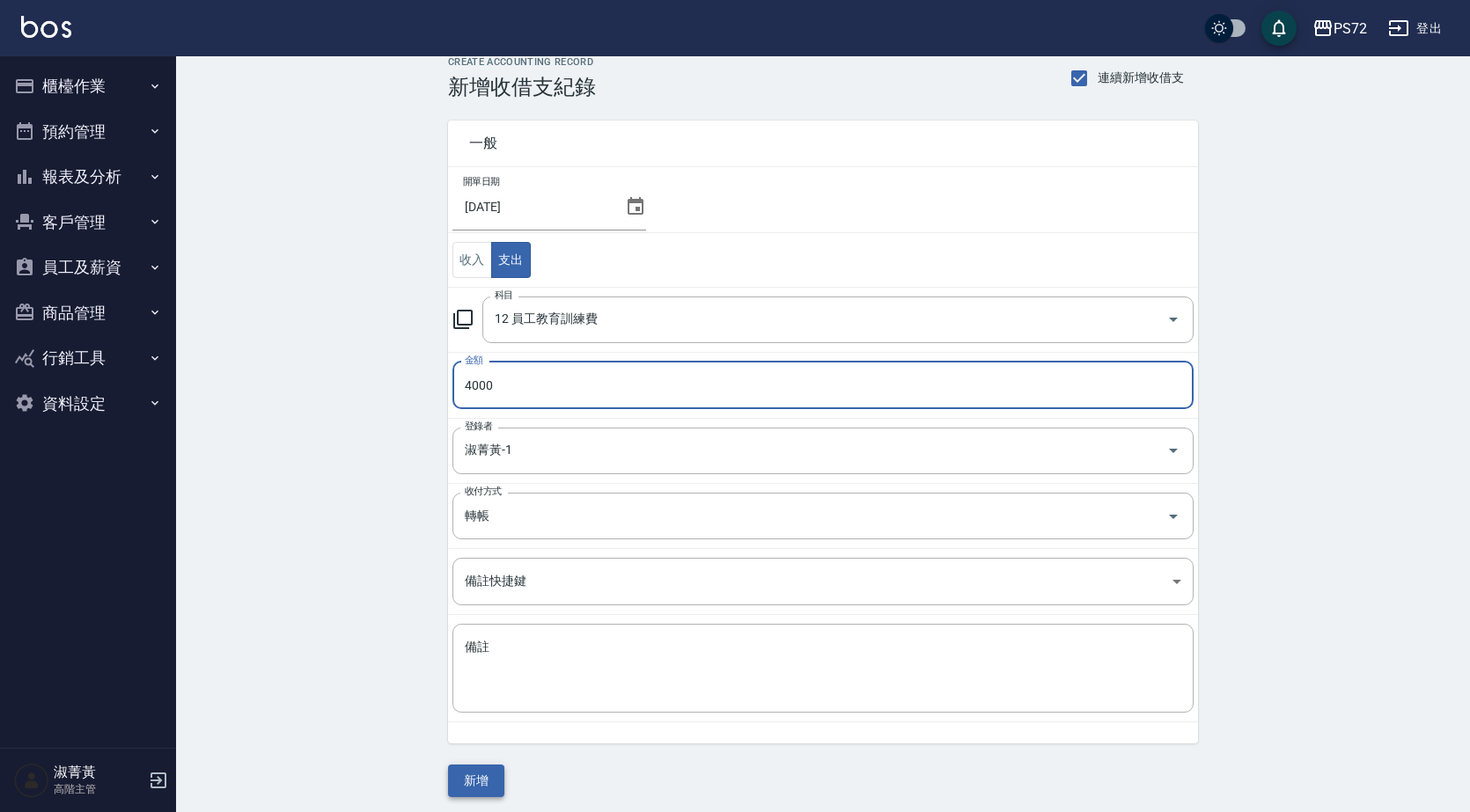
scroll to position [27, 0]
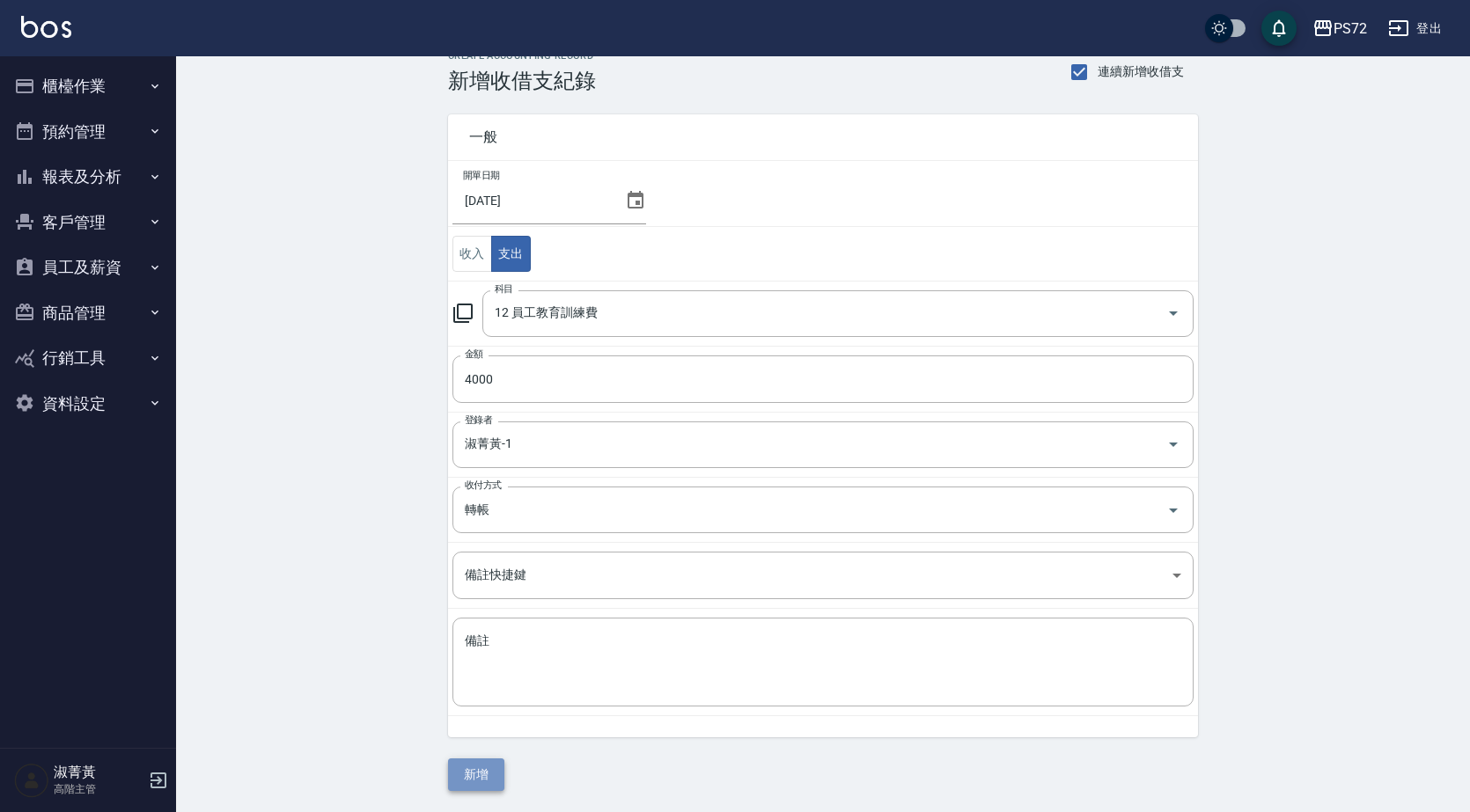
click at [467, 768] on button "新增" at bounding box center [476, 775] width 57 height 33
